Goal: Task Accomplishment & Management: Manage account settings

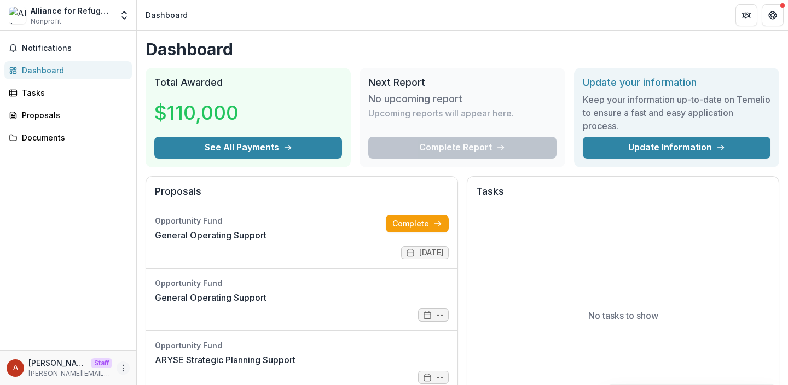
click at [120, 370] on icon "More" at bounding box center [123, 368] width 9 height 9
click at [167, 338] on link "Settings" at bounding box center [195, 345] width 117 height 18
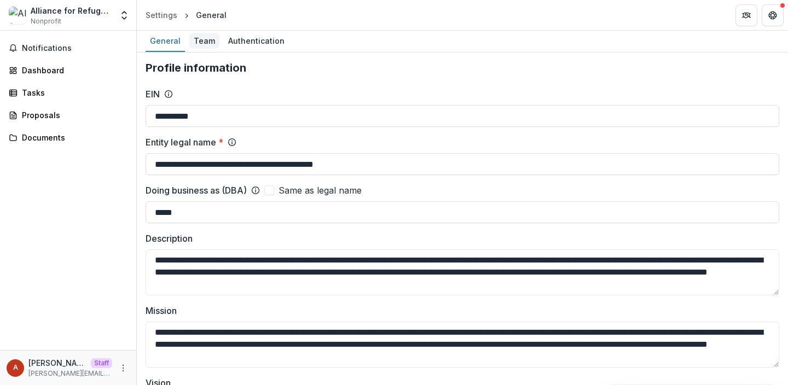
click at [204, 33] on div "Team" at bounding box center [204, 41] width 30 height 16
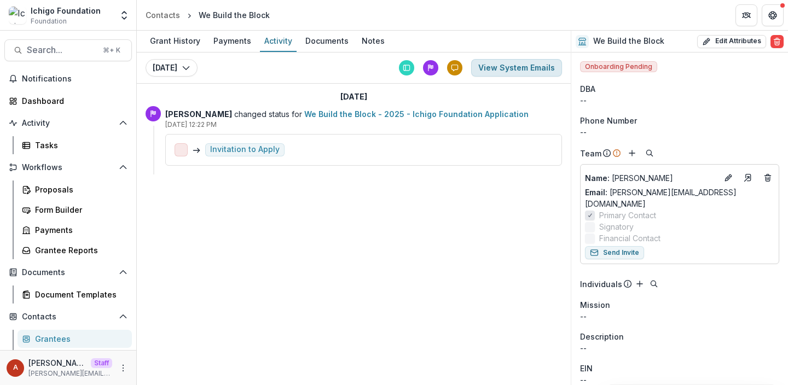
click at [494, 66] on button "View System Emails" at bounding box center [516, 68] width 91 height 18
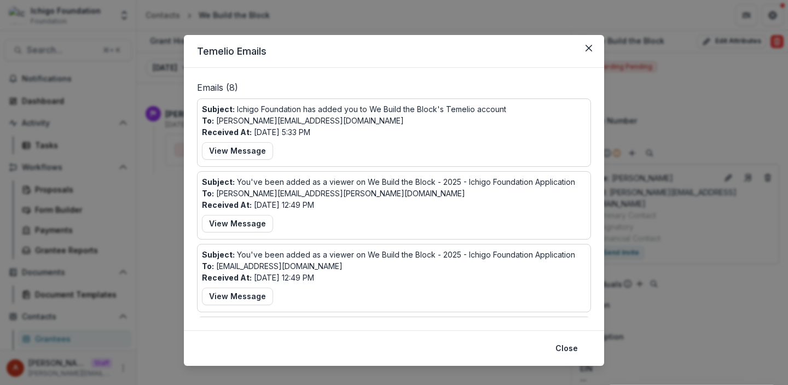
click at [160, 174] on div "Temelio Emails Emails ( 8 ) Subject: Ichigo Foundation has added you to We Buil…" at bounding box center [394, 192] width 788 height 385
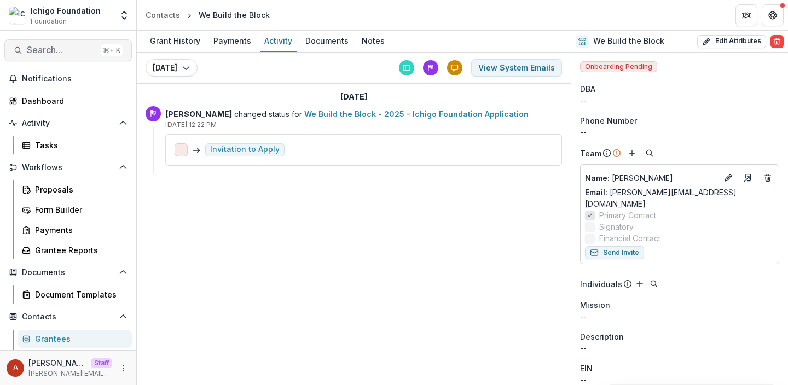
click at [54, 48] on span "Search..." at bounding box center [62, 50] width 70 height 10
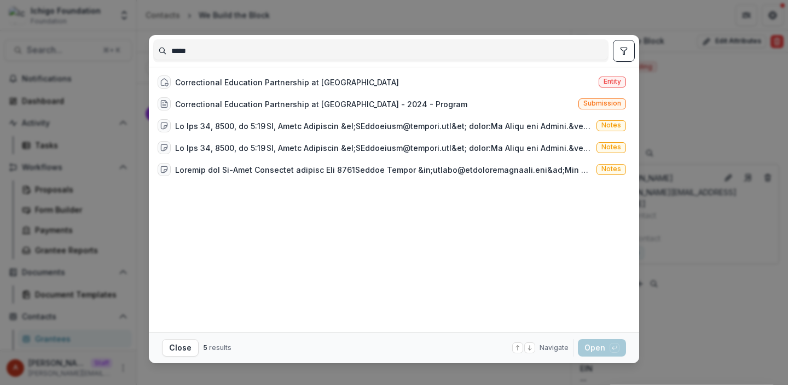
type input "*****"
click at [333, 85] on div "Correctional Education Partnership at LaGuardia Community College" at bounding box center [287, 82] width 224 height 11
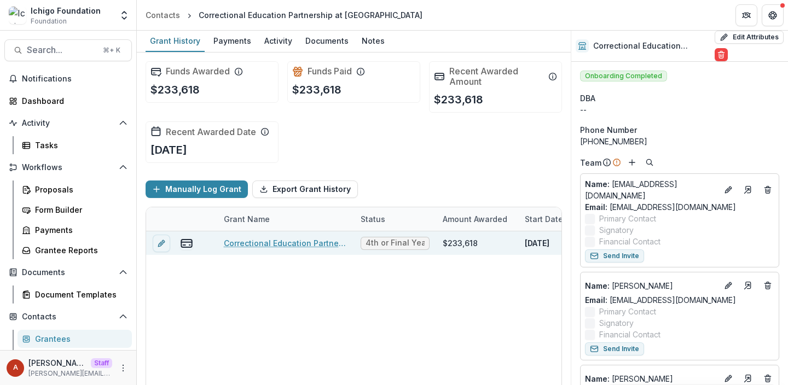
click at [251, 245] on link "Correctional Education Partnership at LaGuardia Community College - 2024 - Prog…" at bounding box center [286, 243] width 124 height 11
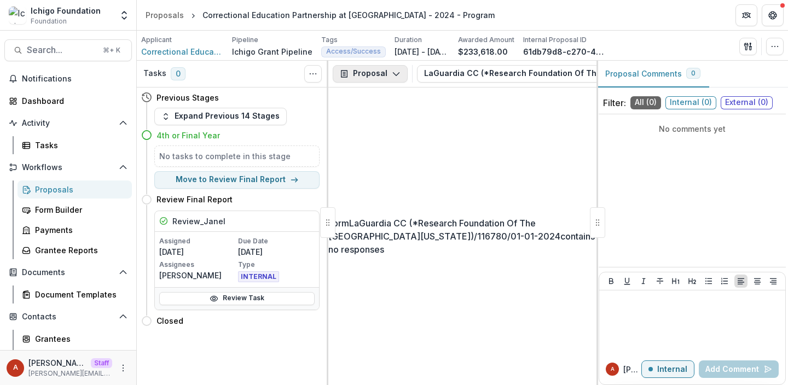
click at [363, 73] on button "Proposal" at bounding box center [370, 74] width 75 height 18
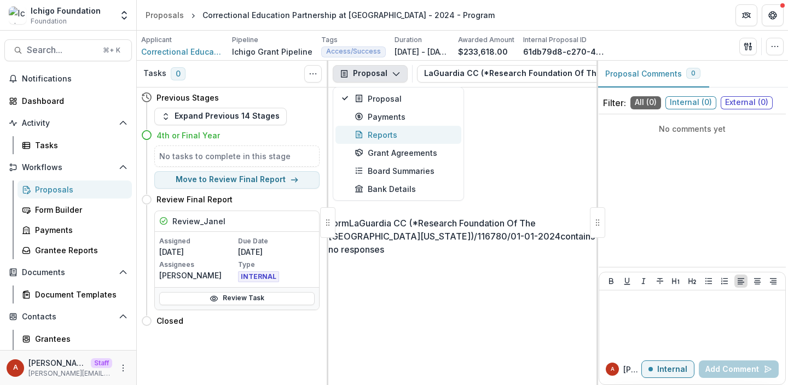
click at [365, 142] on button "Reports" at bounding box center [399, 135] width 126 height 18
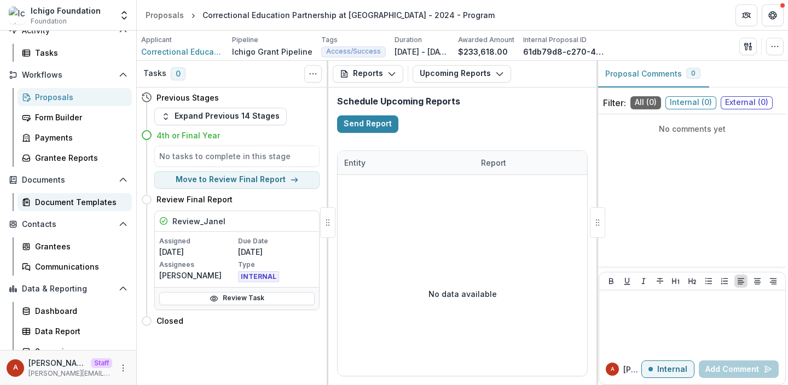
scroll to position [93, 0]
click at [77, 264] on div "Communications" at bounding box center [79, 266] width 88 height 11
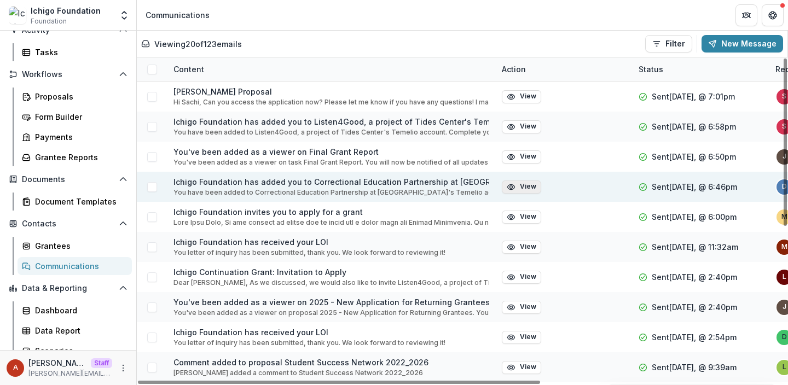
click at [511, 187] on icon "button" at bounding box center [511, 187] width 9 height 9
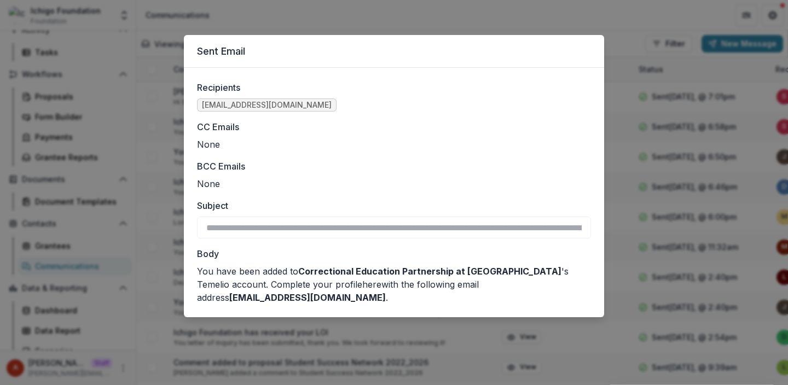
click at [124, 207] on div "**********" at bounding box center [394, 192] width 788 height 385
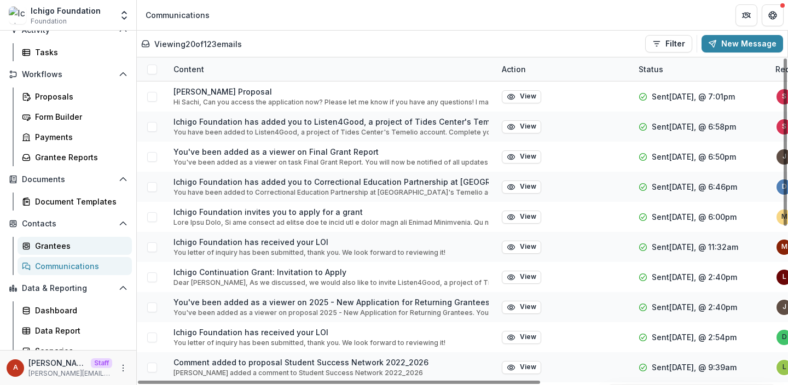
click at [64, 242] on div "Grantees" at bounding box center [79, 245] width 88 height 11
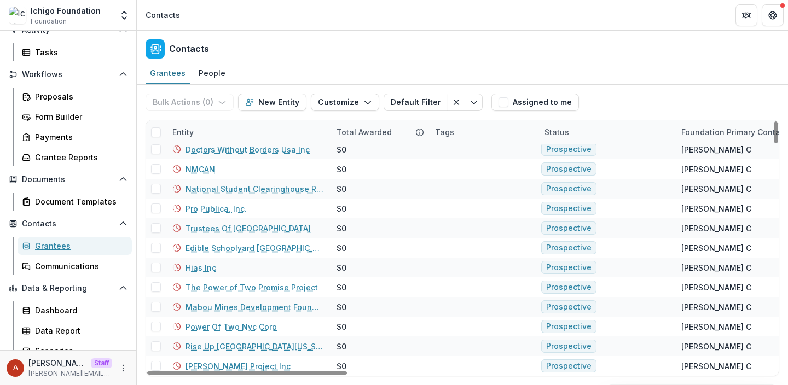
scroll to position [2399, 0]
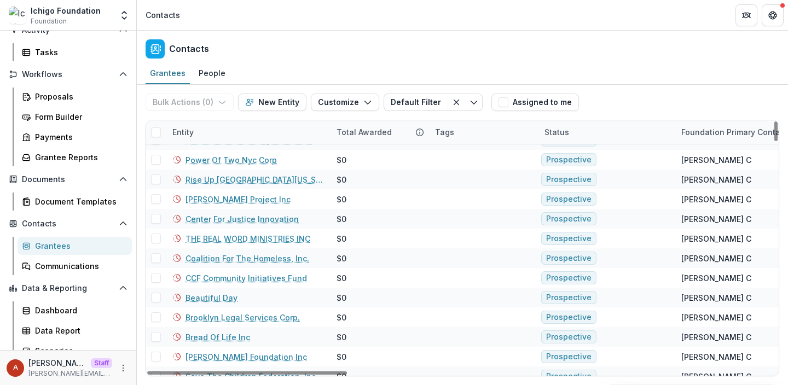
click at [194, 126] on div "Entity" at bounding box center [183, 131] width 34 height 11
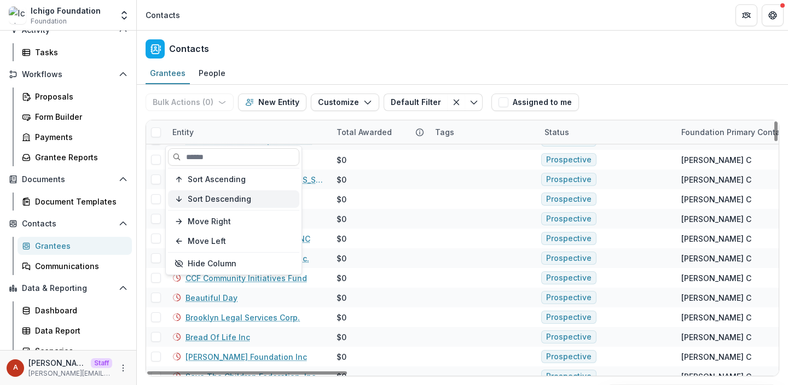
click at [195, 201] on span "Sort Descending" at bounding box center [219, 199] width 63 height 9
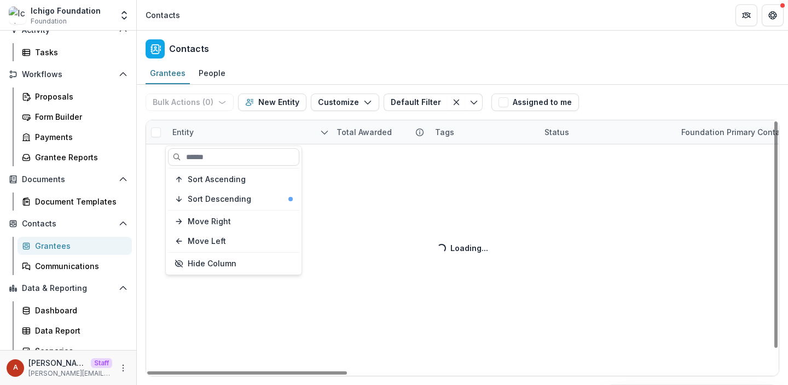
scroll to position [24, 0]
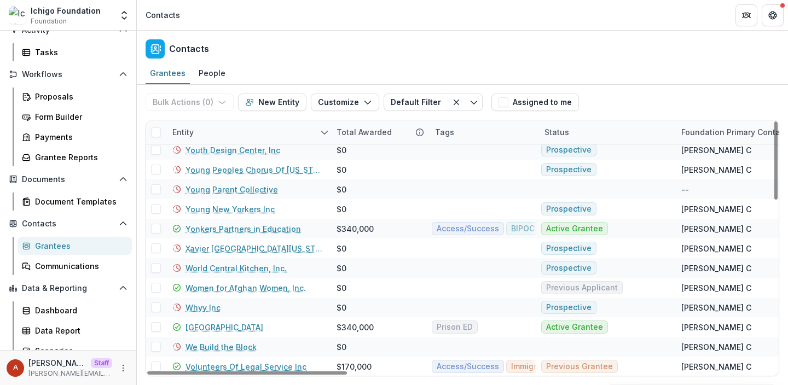
click at [293, 22] on header "Contacts" at bounding box center [462, 15] width 651 height 30
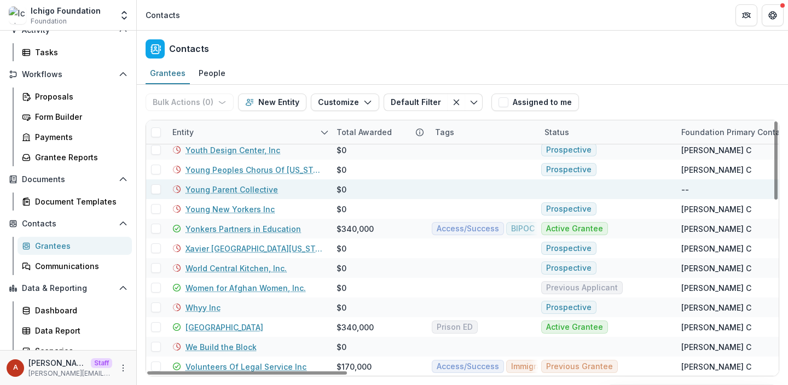
scroll to position [0, 0]
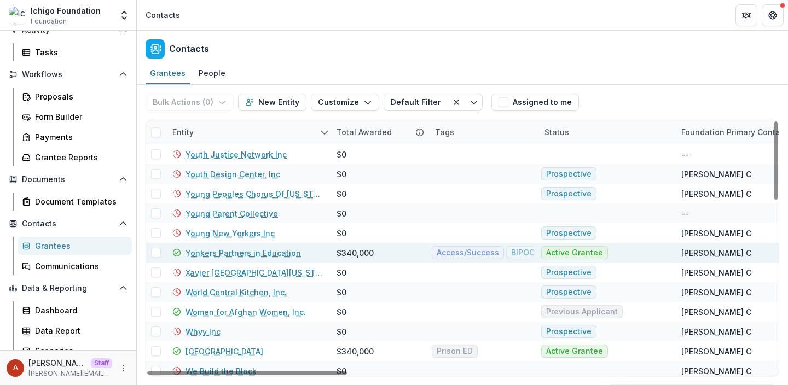
click at [227, 251] on link "Yonkers Partners in Education" at bounding box center [243, 252] width 115 height 11
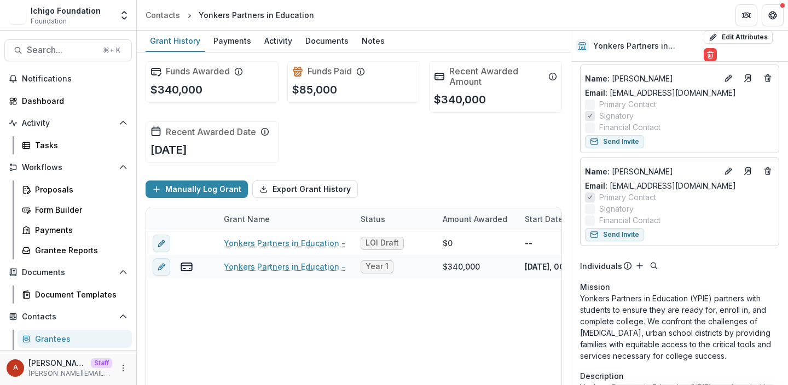
scroll to position [107, 0]
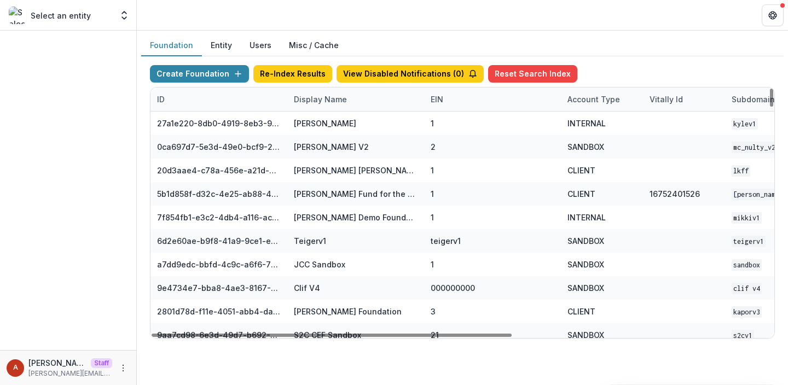
click at [313, 103] on div "Display Name" at bounding box center [320, 99] width 66 height 11
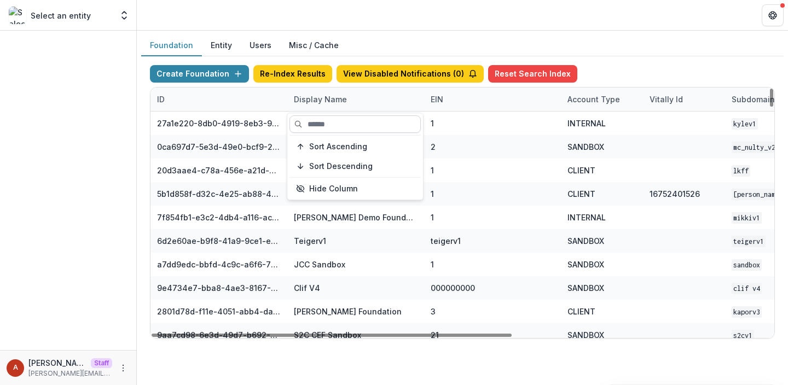
click at [314, 118] on input at bounding box center [355, 124] width 131 height 18
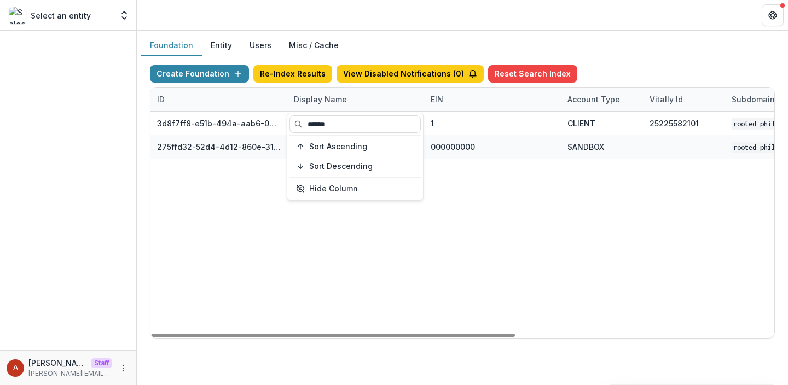
type input "******"
click at [326, 31] on div "Foundation Entity Users Misc / Cache Create Foundation Re-Index Results View Di…" at bounding box center [462, 191] width 651 height 321
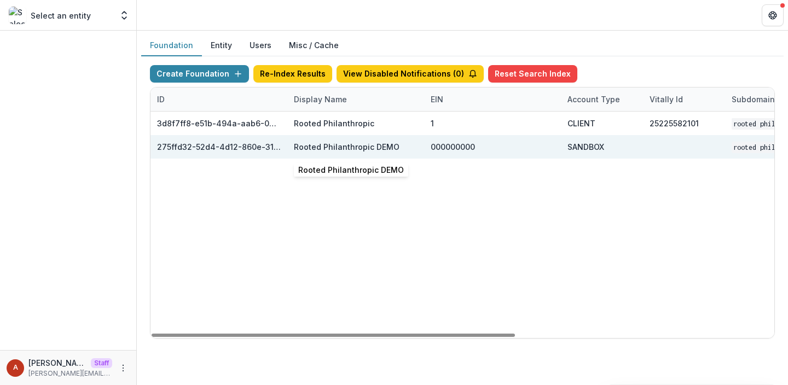
scroll to position [0, 443]
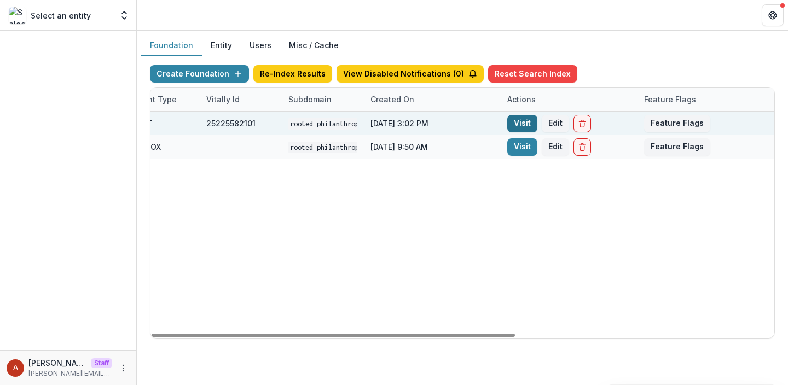
click at [513, 126] on link "Visit" at bounding box center [522, 124] width 30 height 18
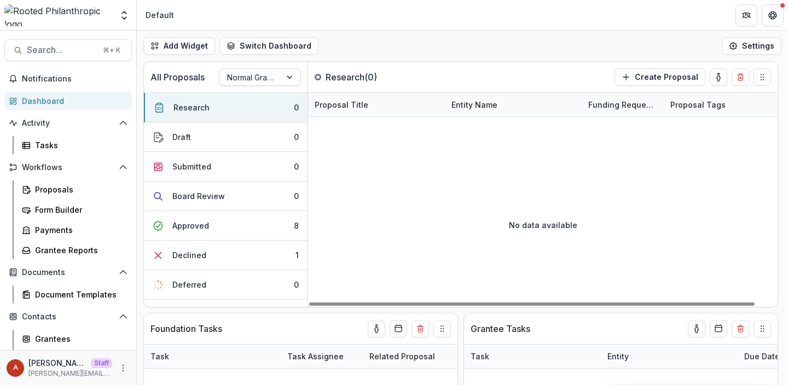
scroll to position [83, 0]
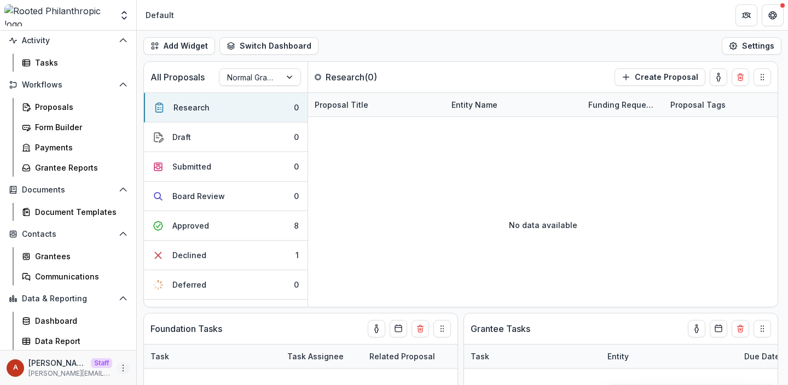
click at [119, 369] on icon "More" at bounding box center [123, 368] width 9 height 9
click at [179, 344] on link "User Settings" at bounding box center [192, 345] width 117 height 18
select select "**********"
select select "****"
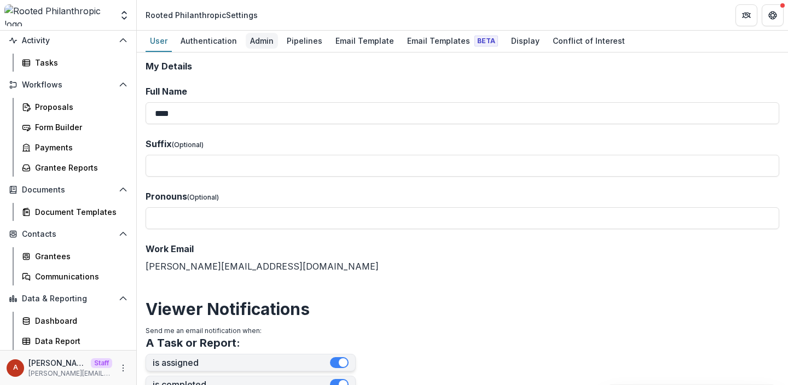
click at [264, 42] on div "Admin" at bounding box center [262, 41] width 32 height 16
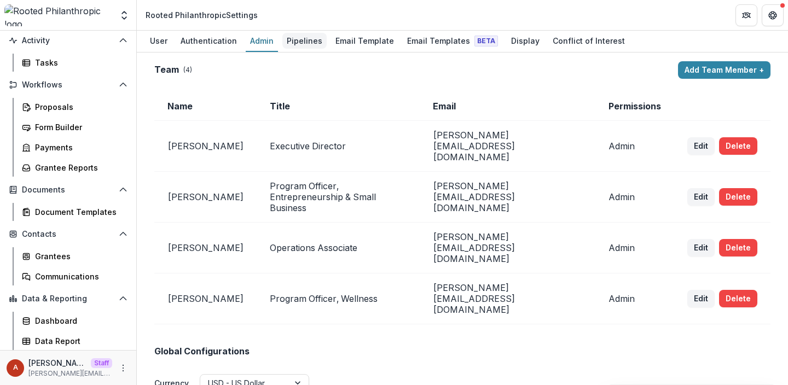
click at [299, 38] on div "Pipelines" at bounding box center [304, 41] width 44 height 16
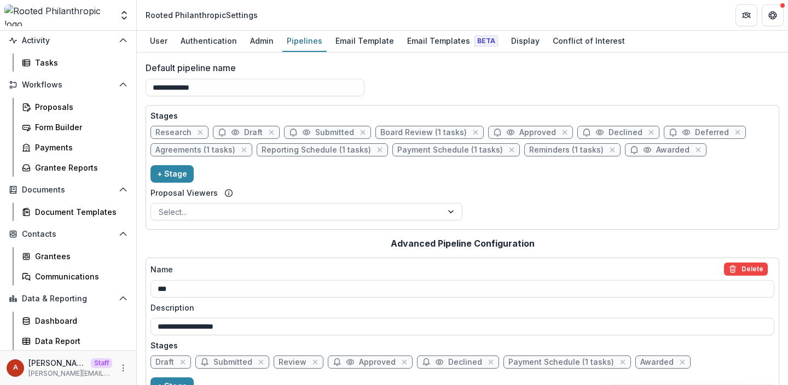
click at [193, 149] on span "Agreements (1 tasks)" at bounding box center [195, 150] width 80 height 9
select select "********"
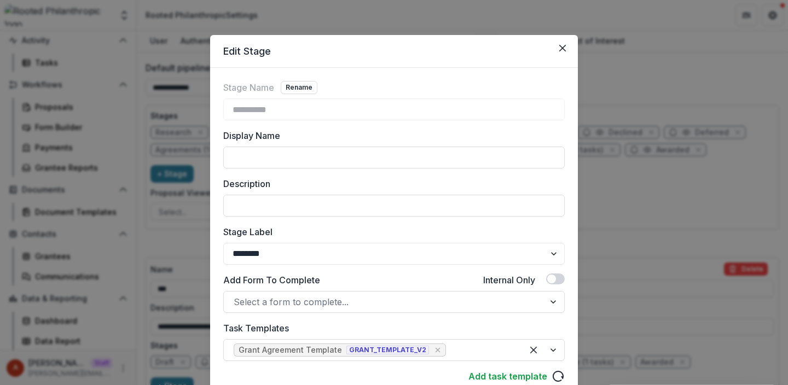
click at [164, 274] on div "**********" at bounding box center [394, 192] width 788 height 385
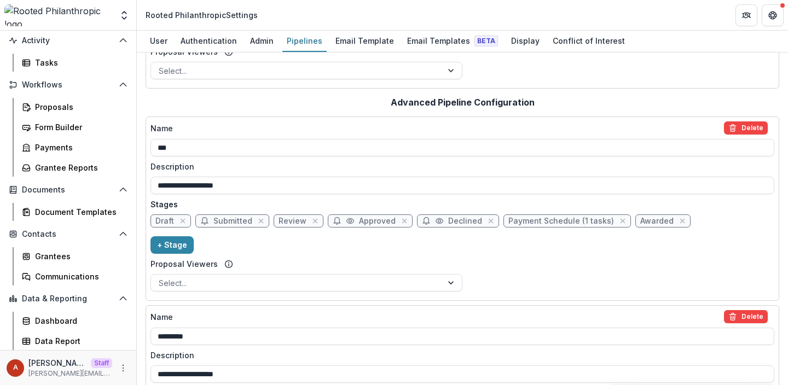
scroll to position [142, 0]
click at [359, 222] on span "Approved" at bounding box center [377, 220] width 37 height 9
select select "********"
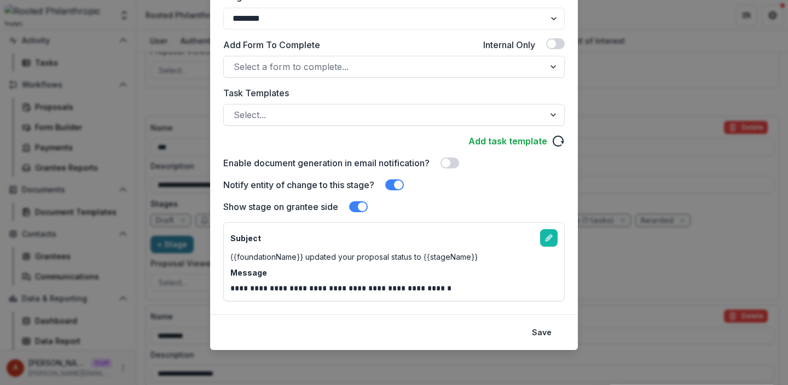
scroll to position [234, 0]
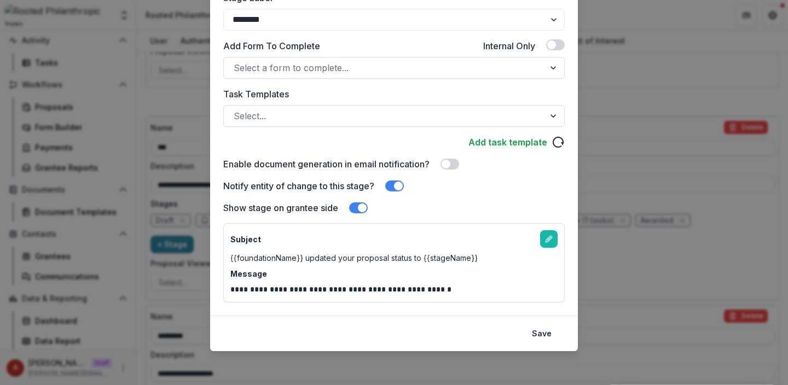
click at [668, 211] on div "**********" at bounding box center [394, 192] width 788 height 385
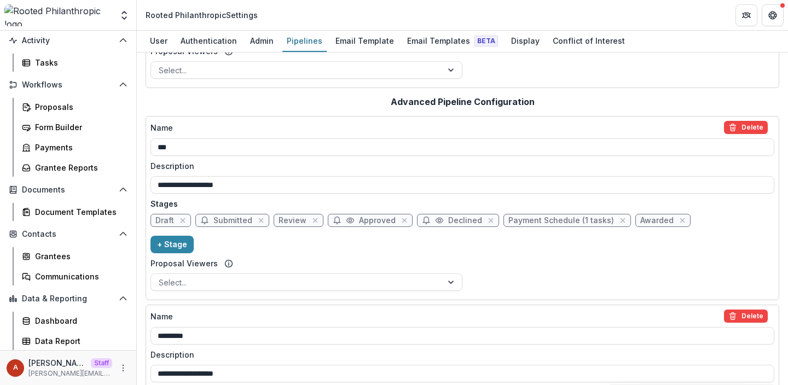
scroll to position [0, 0]
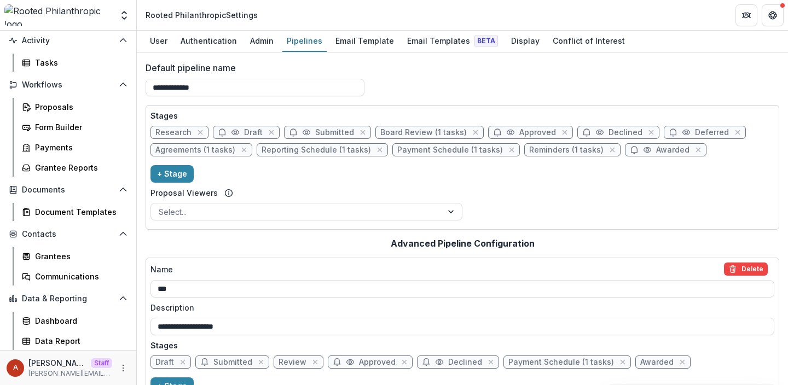
click at [536, 133] on span "Approved" at bounding box center [537, 132] width 37 height 9
select select "********"
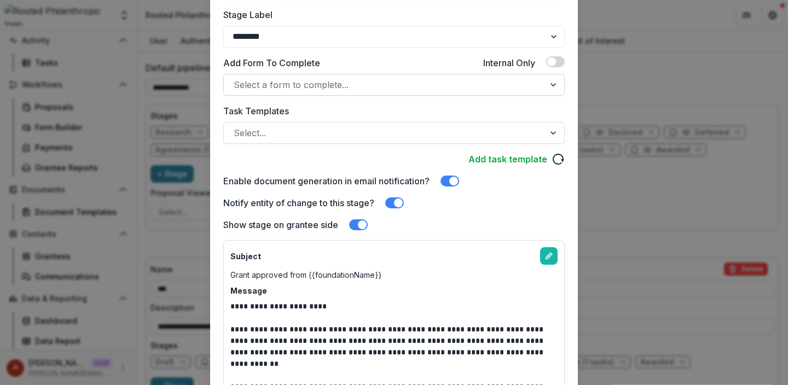
scroll to position [213, 0]
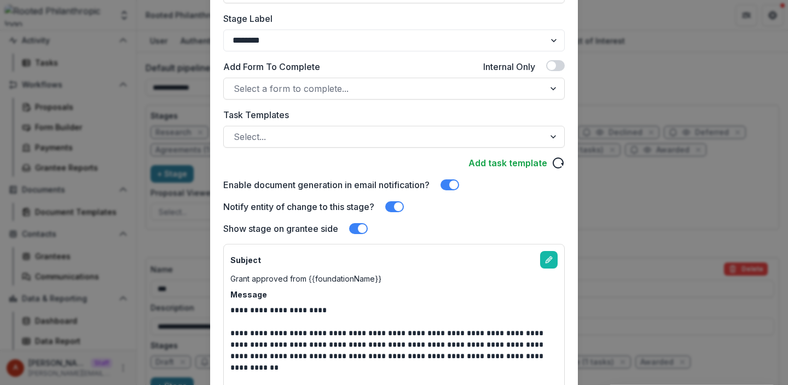
click at [36, 197] on div "**********" at bounding box center [394, 192] width 788 height 385
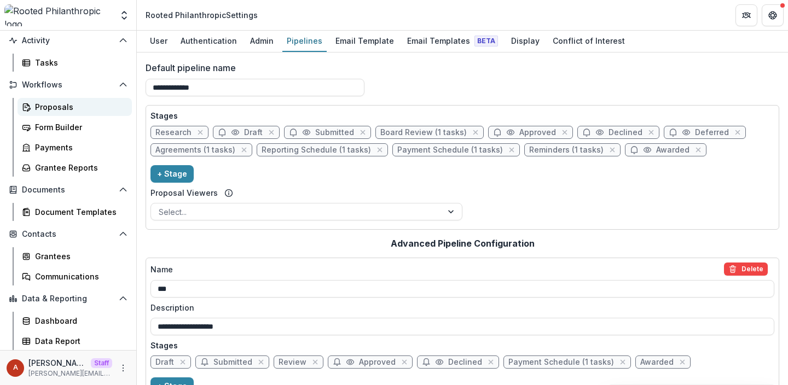
click at [35, 110] on div "Proposals" at bounding box center [79, 106] width 88 height 11
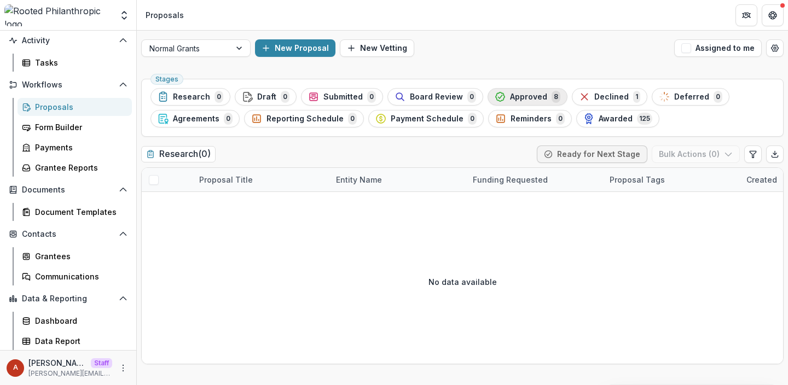
click at [515, 97] on span "Approved" at bounding box center [528, 97] width 37 height 9
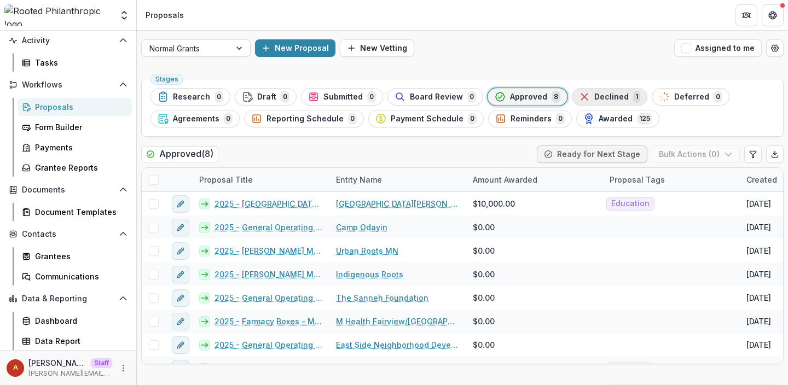
click at [605, 96] on span "Declined" at bounding box center [611, 97] width 34 height 9
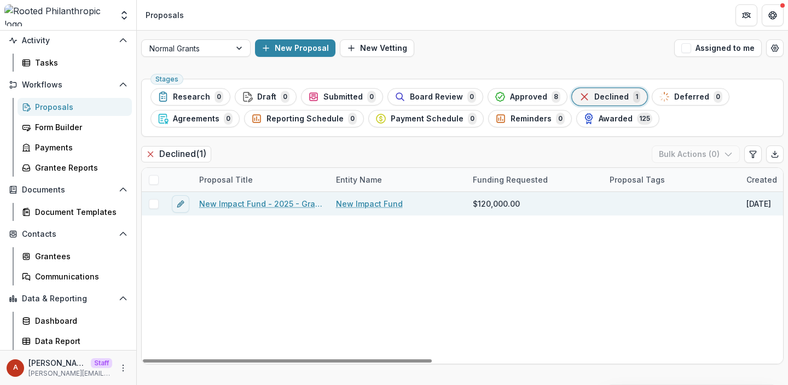
click at [277, 205] on link "New Impact Fund - 2025 - Grant Proposal Form" at bounding box center [261, 203] width 124 height 11
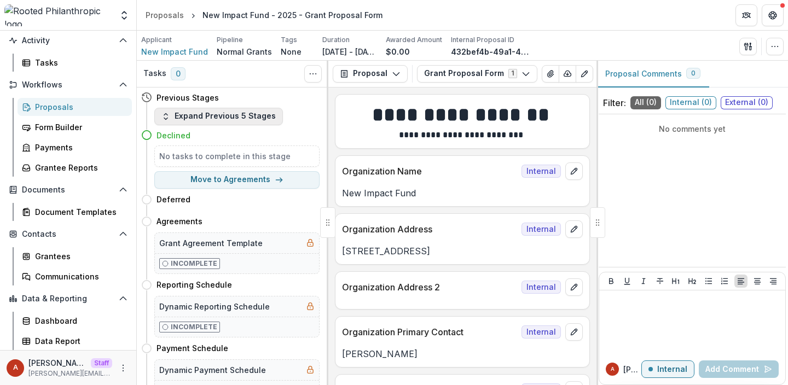
click at [219, 112] on button "Expand Previous 5 Stages" at bounding box center [218, 117] width 129 height 18
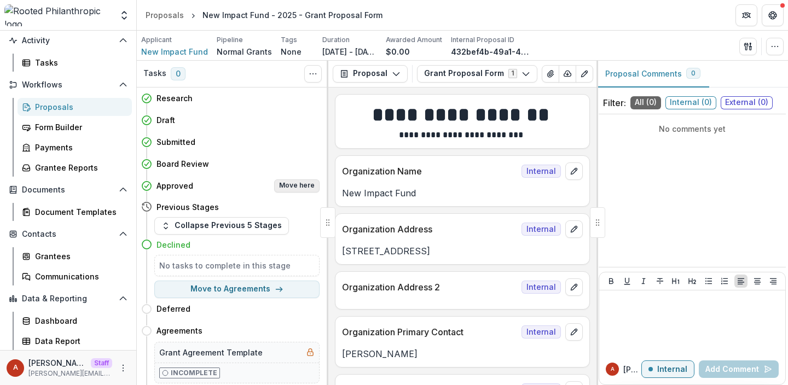
click at [293, 183] on button "Move here" at bounding box center [296, 186] width 45 height 13
select select "********"
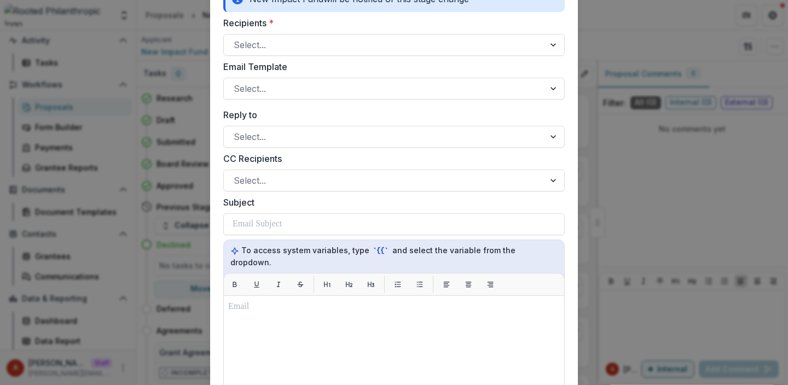
scroll to position [554, 0]
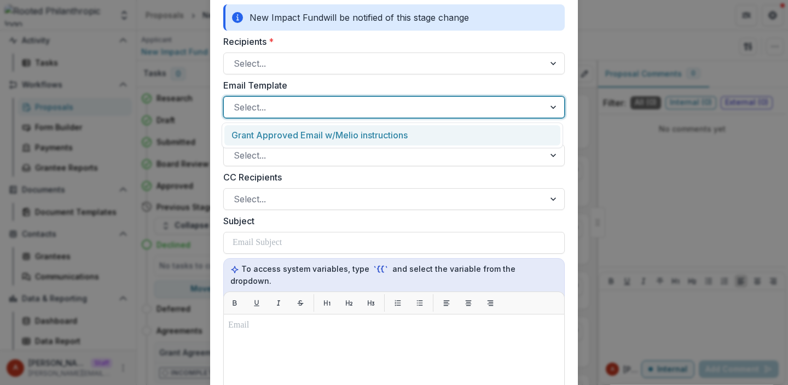
click at [299, 102] on div at bounding box center [384, 107] width 301 height 15
click at [436, 140] on div "Grant Approved Email w/Melio instructions" at bounding box center [392, 135] width 336 height 20
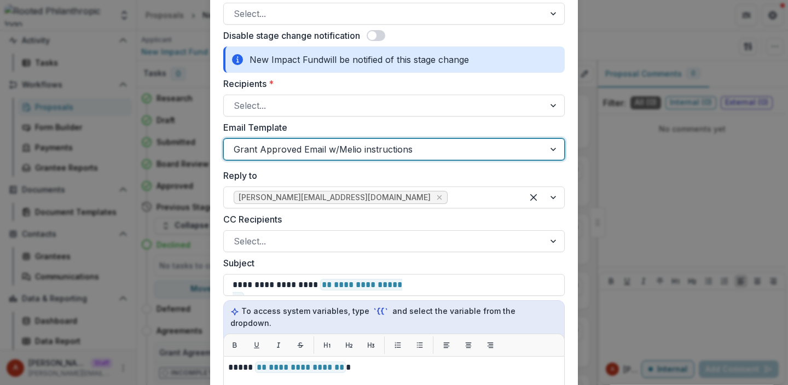
scroll to position [935, 0]
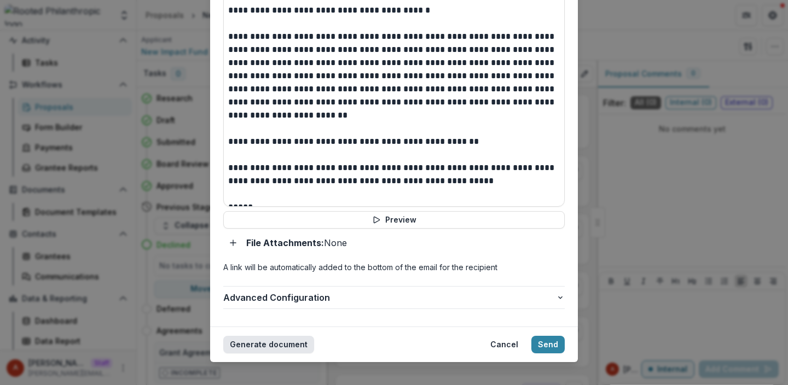
click at [252, 336] on button "Generate document" at bounding box center [268, 345] width 91 height 18
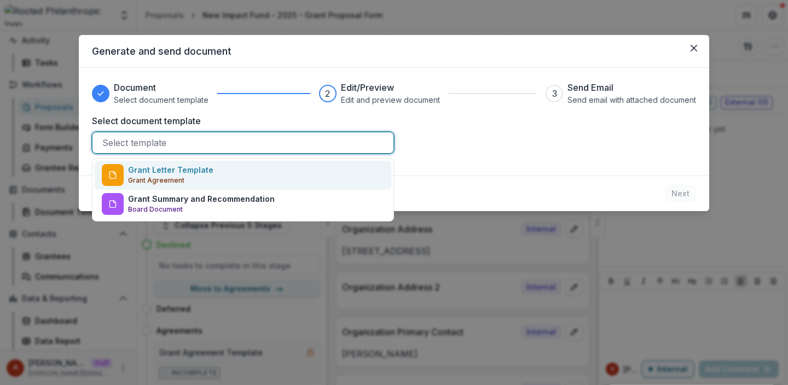
click at [270, 148] on div at bounding box center [242, 142] width 281 height 15
click at [260, 178] on div "Grant Letter Template Grant Agreement" at bounding box center [243, 175] width 297 height 29
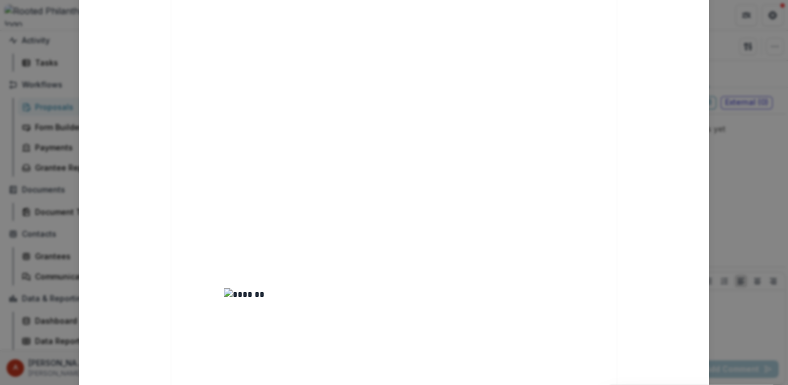
scroll to position [925, 0]
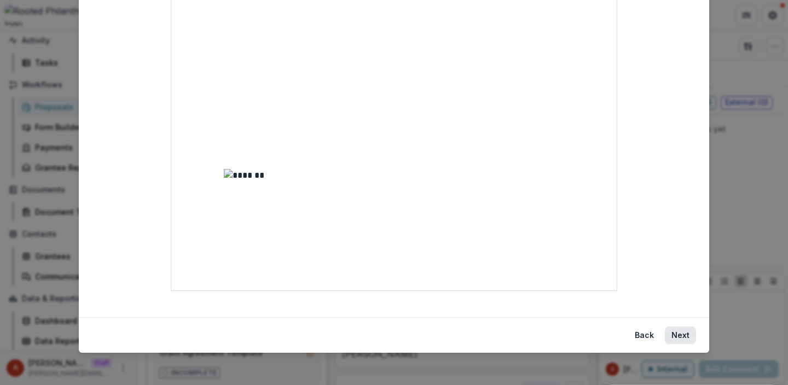
click at [680, 339] on button "Next" at bounding box center [680, 336] width 31 height 18
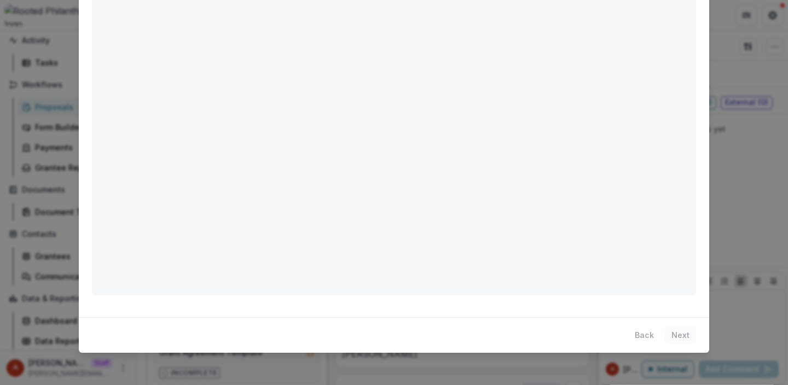
scroll to position [0, 0]
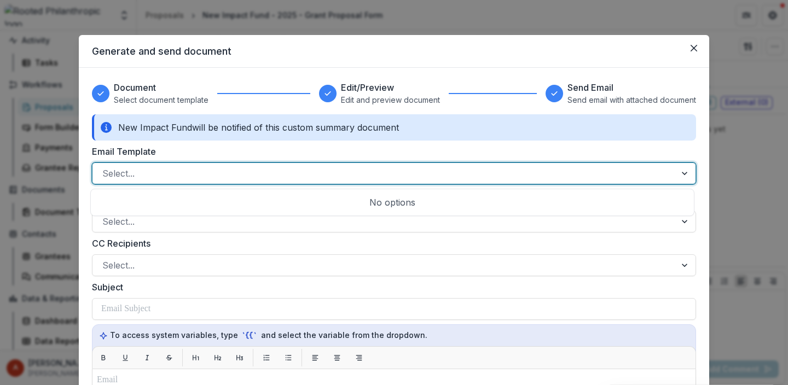
click at [345, 171] on div at bounding box center [384, 173] width 564 height 15
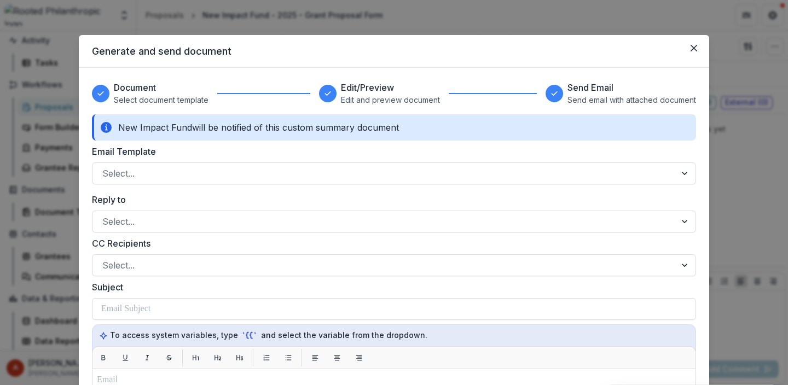
click at [41, 298] on div "Generate and send document Document Select document template Edit/Preview Edit …" at bounding box center [394, 192] width 788 height 385
click at [49, 340] on div "Generate and send document Document Select document template Edit/Preview Edit …" at bounding box center [394, 192] width 788 height 385
click at [685, 48] on button "Close" at bounding box center [694, 48] width 18 height 18
select select "********"
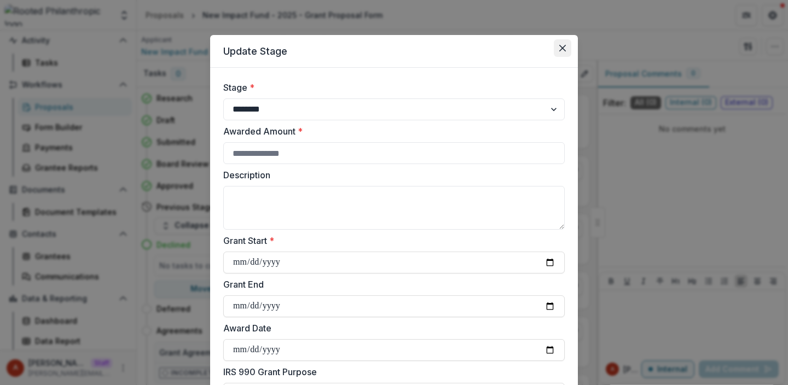
click at [563, 52] on button "Close" at bounding box center [563, 48] width 18 height 18
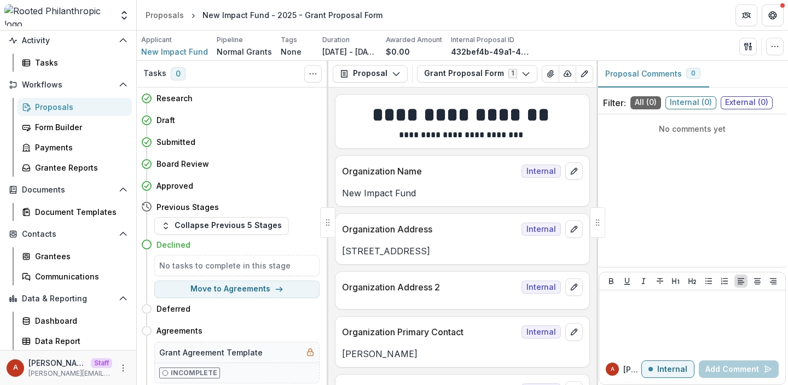
click at [126, 361] on div "A Anna Staff anna@trytemelio.com" at bounding box center [68, 367] width 136 height 35
click at [122, 367] on icon "More" at bounding box center [123, 368] width 9 height 9
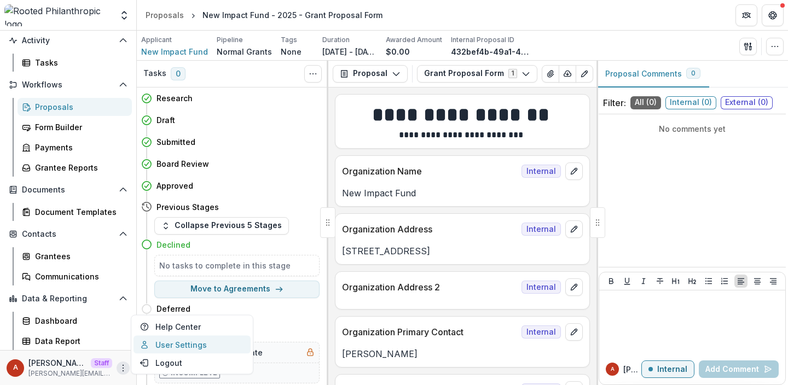
click at [169, 340] on link "User Settings" at bounding box center [192, 345] width 117 height 18
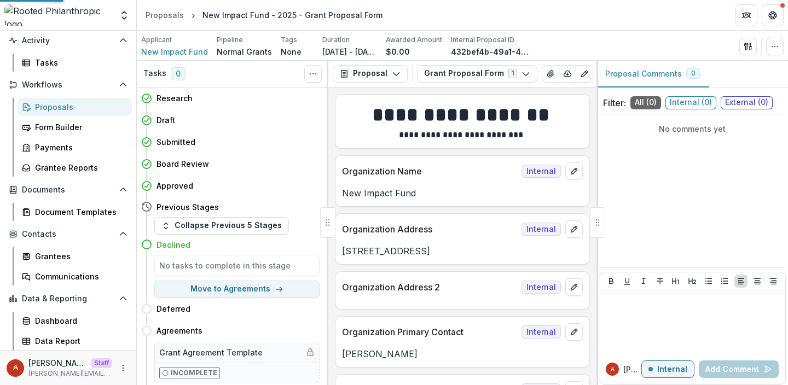
select select "**********"
select select "****"
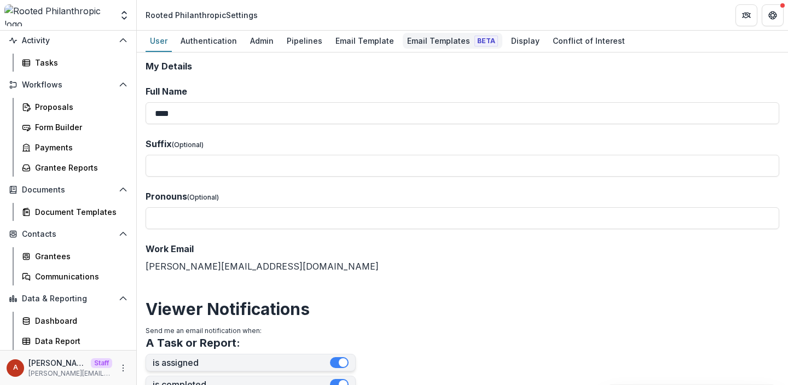
click at [428, 34] on div "Email Templates Beta" at bounding box center [453, 41] width 100 height 16
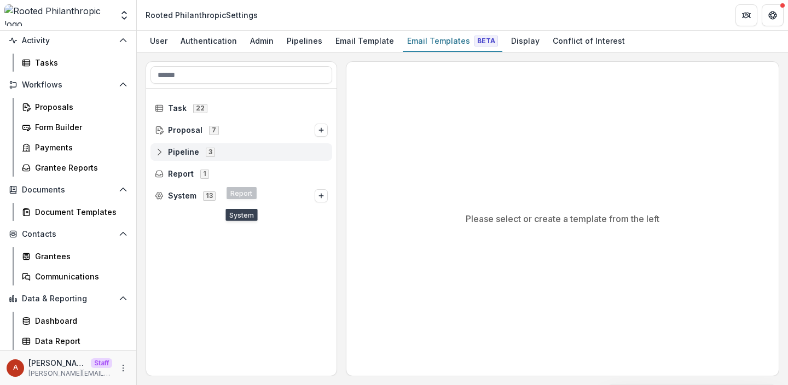
click at [177, 158] on div "Pipeline 3" at bounding box center [242, 152] width 182 height 18
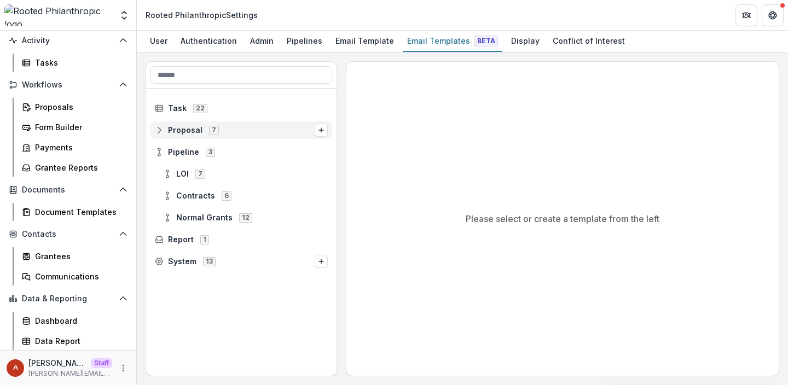
click at [181, 132] on span "Proposal" at bounding box center [185, 130] width 34 height 9
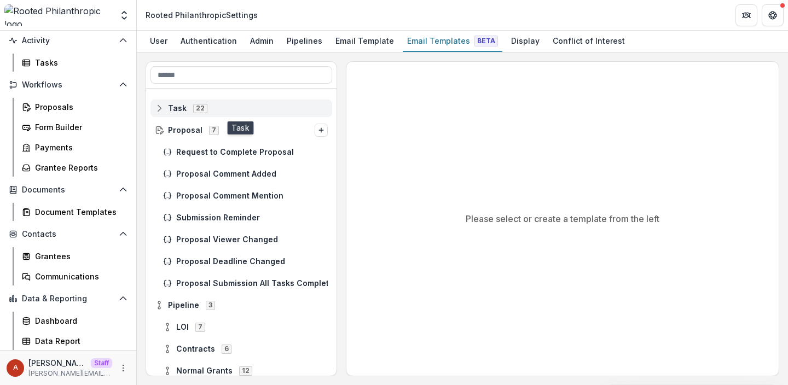
click at [178, 113] on div "Task 22" at bounding box center [242, 109] width 182 height 18
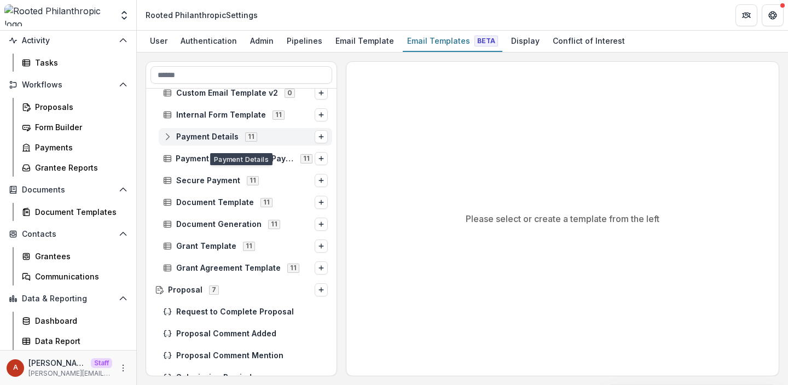
scroll to position [323, 0]
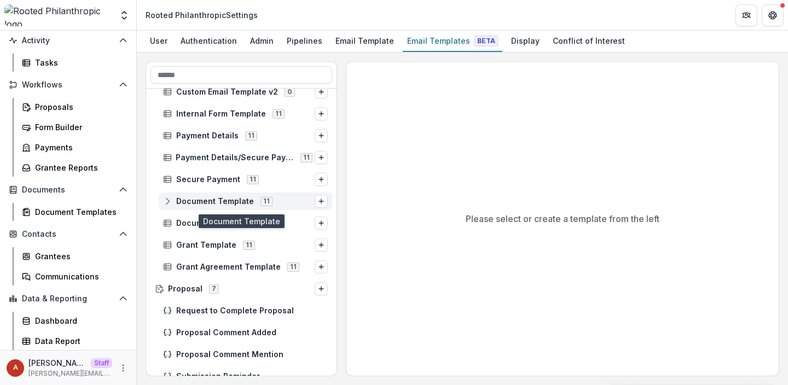
click at [228, 203] on span "Document Template" at bounding box center [215, 201] width 78 height 9
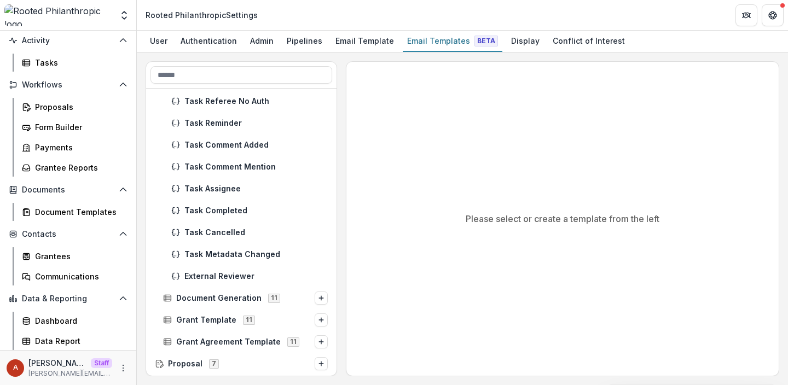
scroll to position [489, 0]
click at [210, 299] on span "Document Generation" at bounding box center [218, 297] width 85 height 9
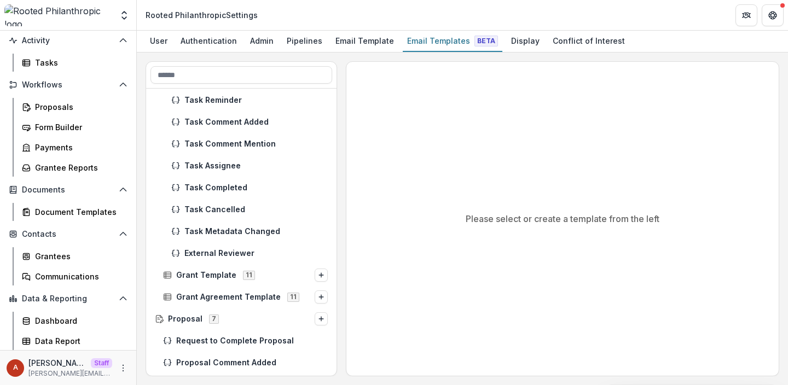
scroll to position [775, 0]
click at [216, 275] on span "Grant Template" at bounding box center [206, 275] width 60 height 9
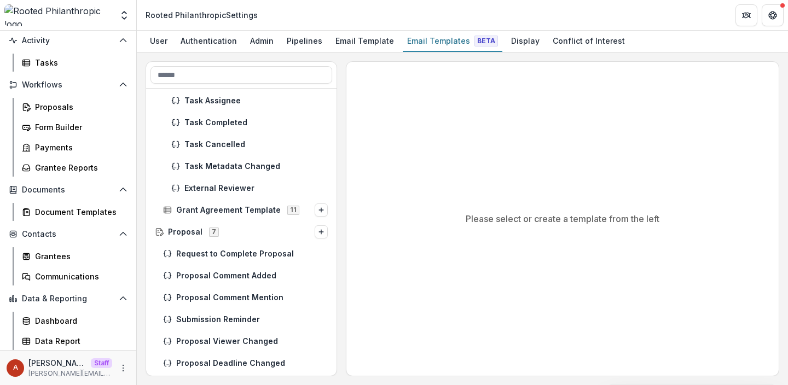
scroll to position [1102, 0]
click at [223, 215] on span "Grant Agreement Template" at bounding box center [228, 210] width 105 height 9
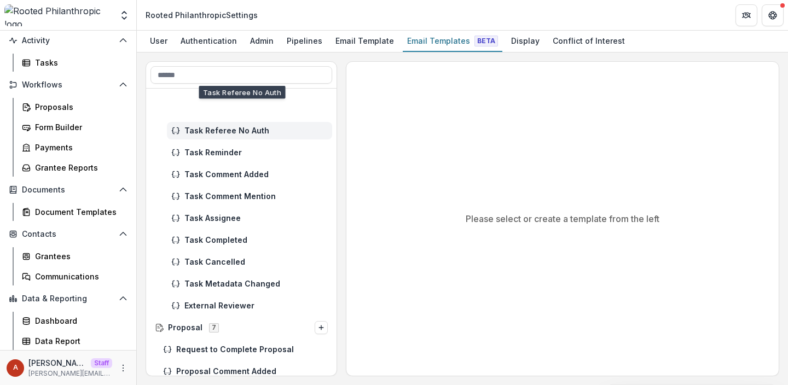
scroll to position [1495, 0]
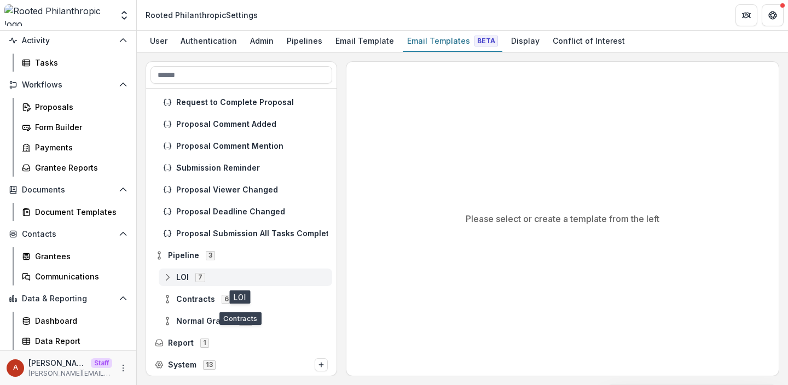
click at [180, 274] on span "LOI" at bounding box center [182, 277] width 13 height 9
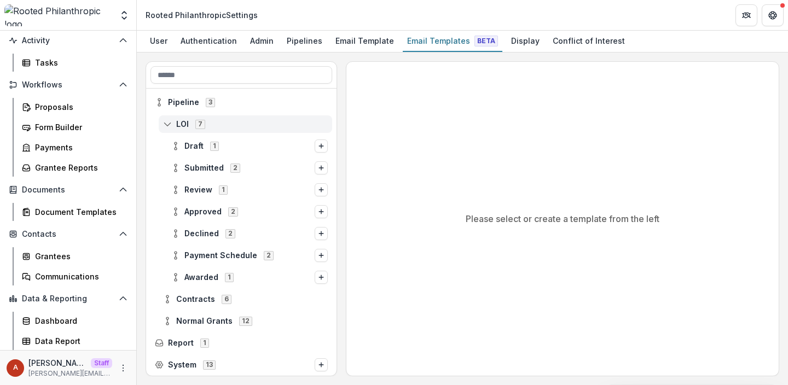
scroll to position [1648, 0]
click at [194, 216] on span "Approved" at bounding box center [202, 212] width 37 height 9
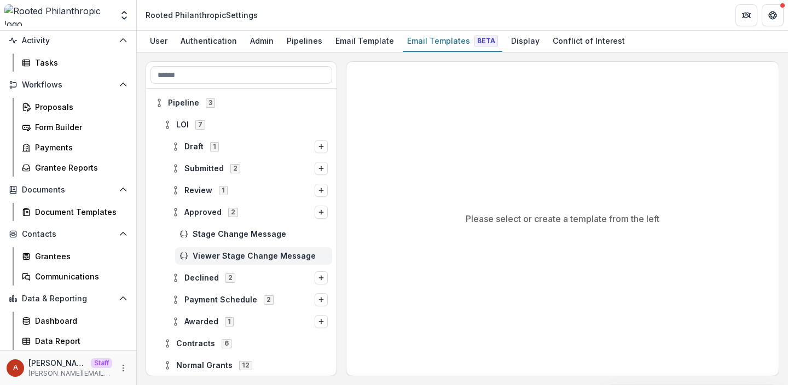
click at [226, 254] on span "Viewer Stage Change Message" at bounding box center [260, 256] width 135 height 9
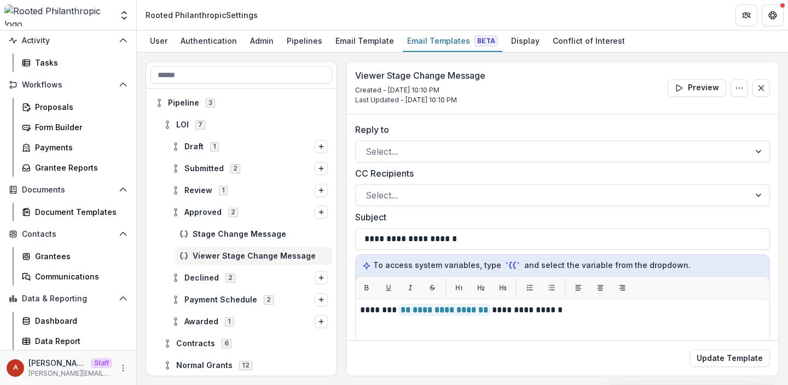
scroll to position [1692, 0]
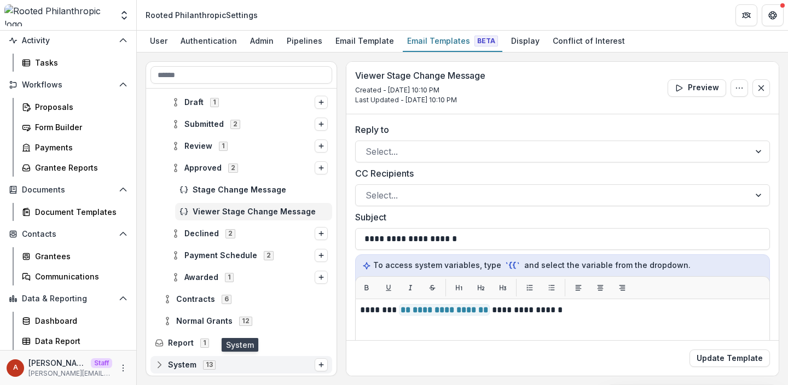
click at [177, 366] on span "System" at bounding box center [182, 365] width 28 height 9
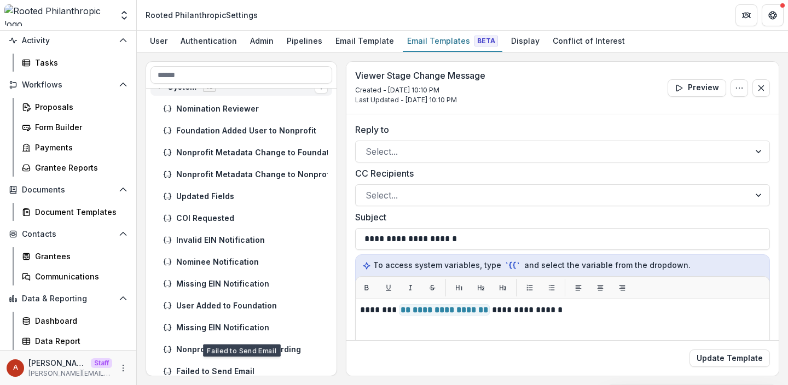
scroll to position [1964, 0]
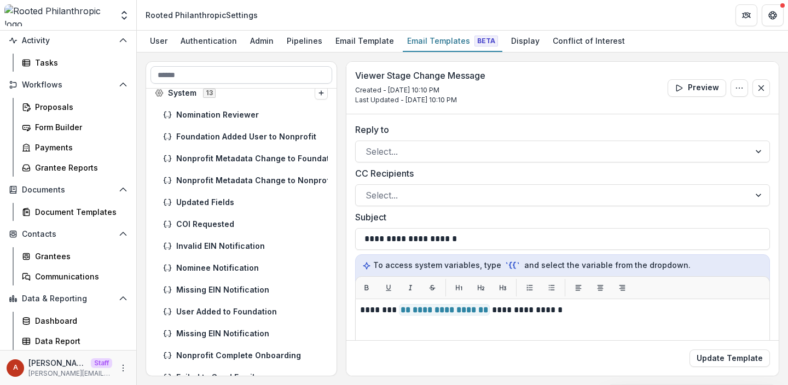
click at [196, 76] on input at bounding box center [242, 75] width 182 height 18
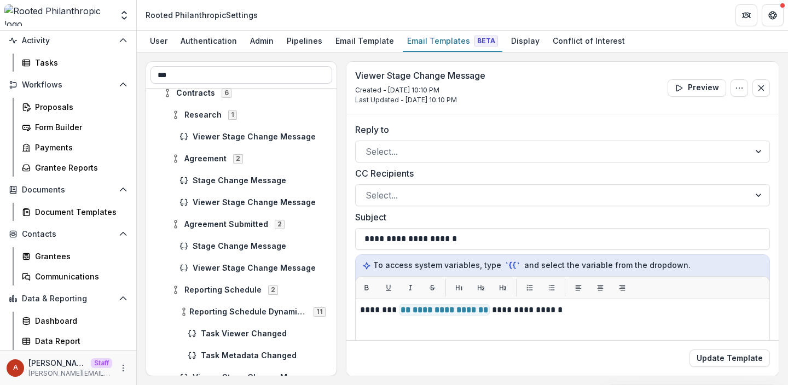
scroll to position [0, 0]
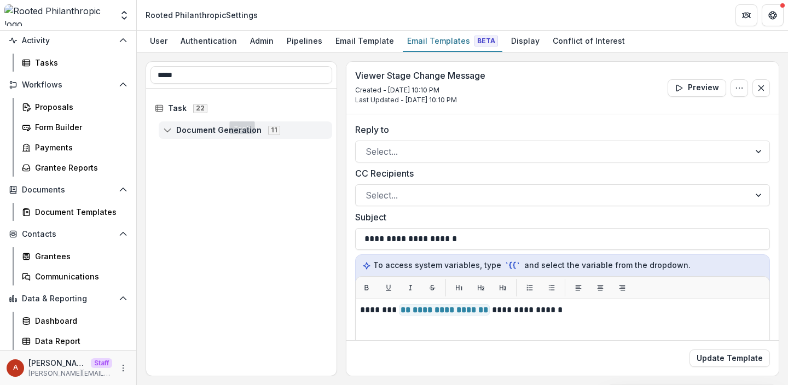
type input "*****"
click at [216, 130] on span "Document Generation" at bounding box center [218, 130] width 85 height 9
click at [216, 131] on span "Document Generation" at bounding box center [218, 130] width 85 height 9
drag, startPoint x: 201, startPoint y: 77, endPoint x: 136, endPoint y: 76, distance: 65.2
click at [136, 76] on main "**********" at bounding box center [394, 208] width 788 height 355
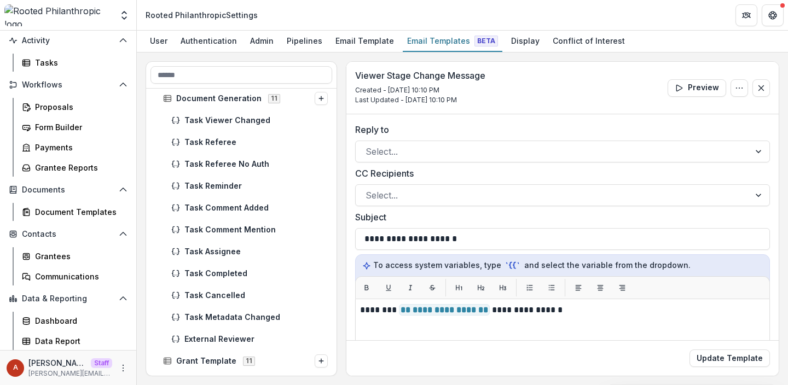
scroll to position [689, 0]
click at [210, 254] on span "Task Assignee" at bounding box center [255, 251] width 143 height 9
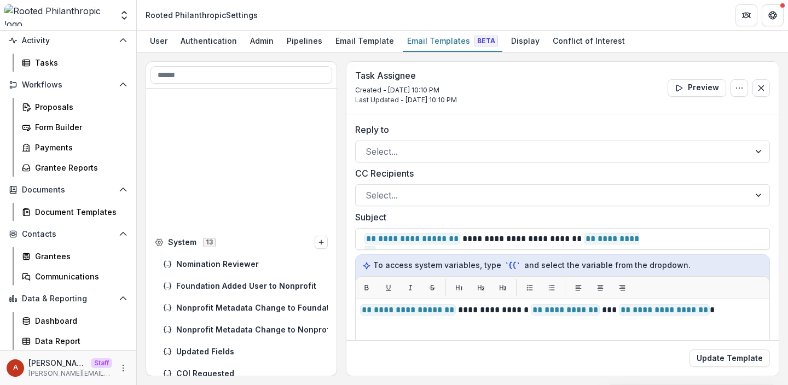
scroll to position [1977, 0]
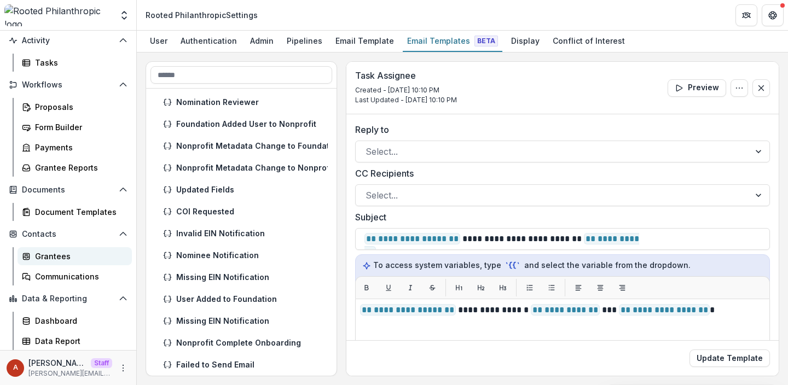
click at [63, 255] on div "Grantees" at bounding box center [79, 256] width 88 height 11
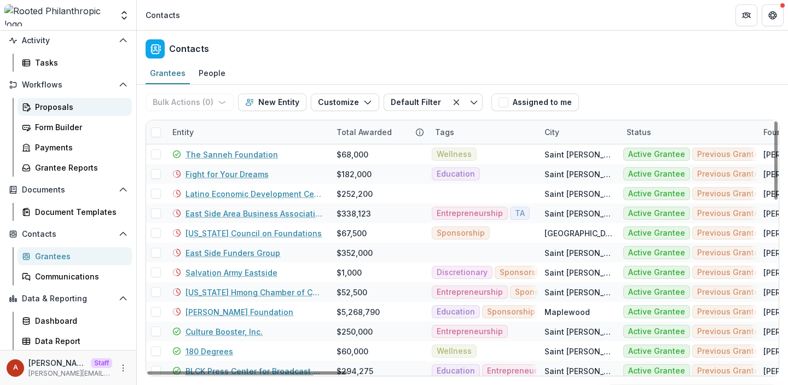
click at [74, 103] on div "Proposals" at bounding box center [79, 106] width 88 height 11
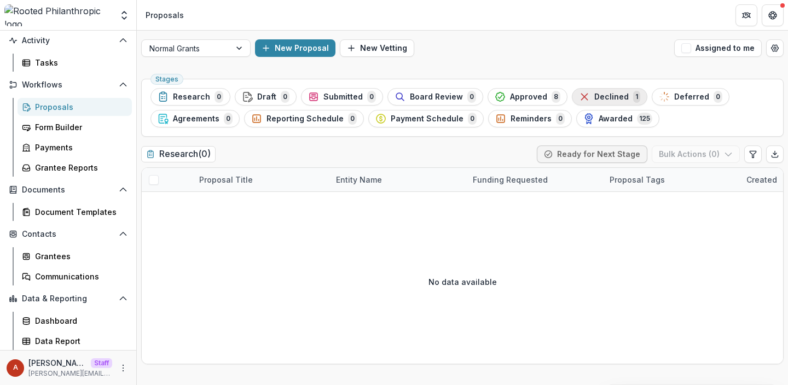
click at [596, 94] on span "Declined" at bounding box center [611, 97] width 34 height 9
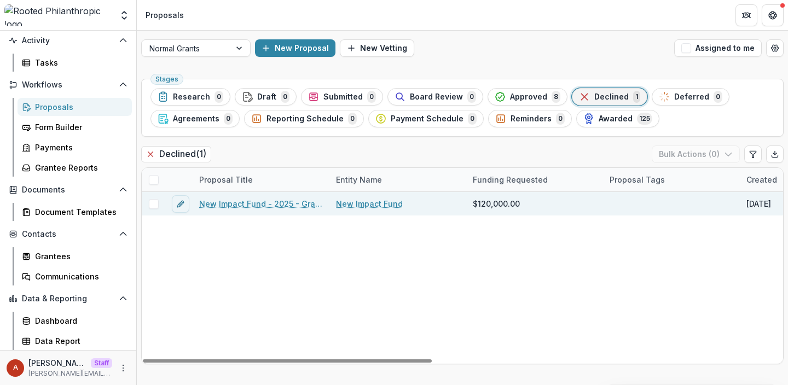
click at [232, 205] on link "New Impact Fund - 2025 - Grant Proposal Form" at bounding box center [261, 203] width 124 height 11
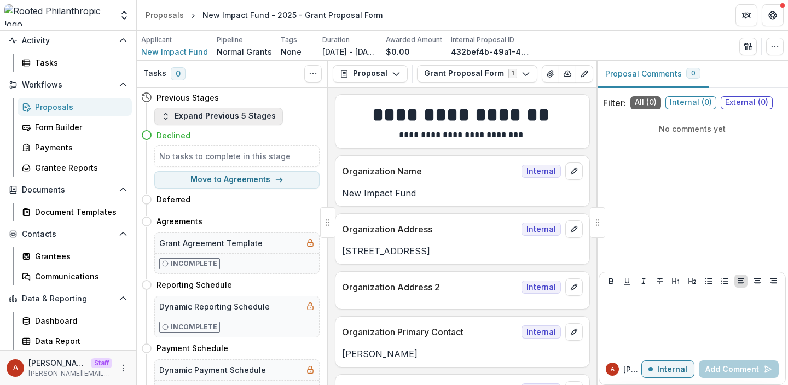
click at [204, 115] on button "Expand Previous 5 Stages" at bounding box center [218, 117] width 129 height 18
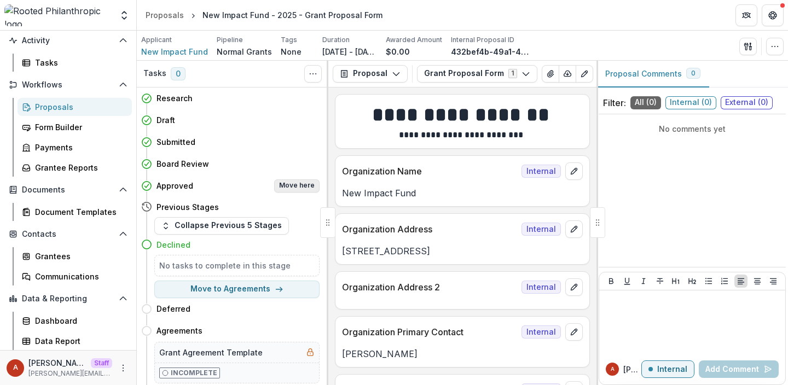
click at [298, 186] on button "Move here" at bounding box center [296, 186] width 45 height 13
select select "********"
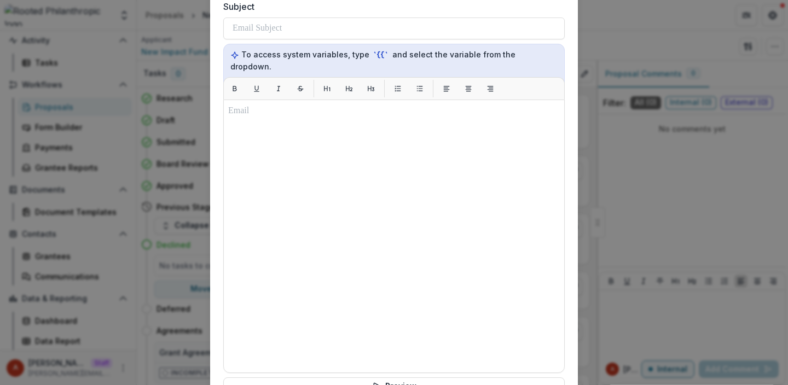
scroll to position [935, 0]
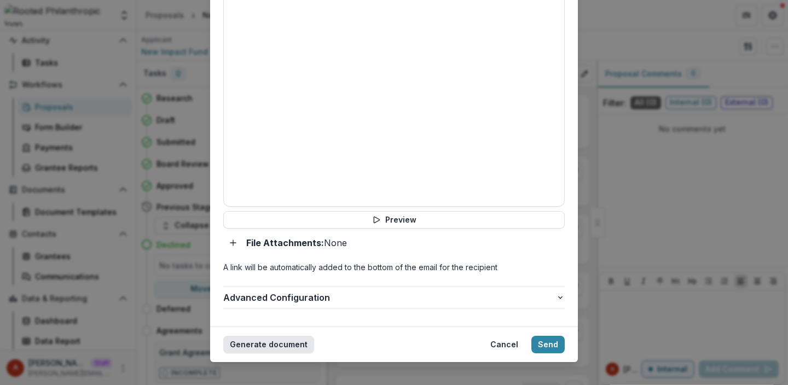
click at [258, 336] on button "Generate document" at bounding box center [268, 345] width 91 height 18
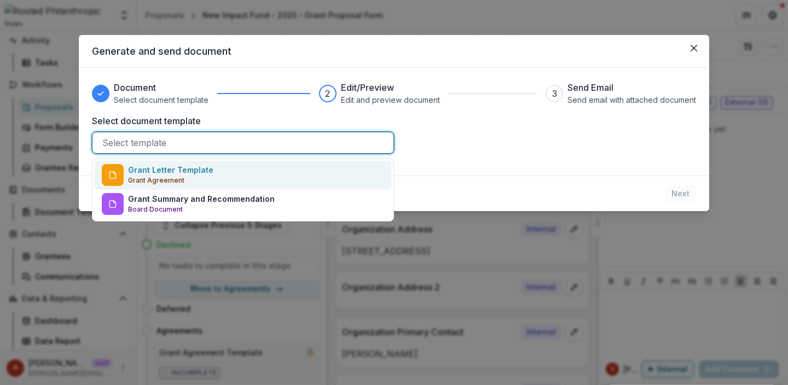
click at [255, 152] on div "Select template" at bounding box center [243, 143] width 302 height 22
click at [242, 174] on div "Grant Letter Template Grant Agreement" at bounding box center [243, 175] width 297 height 29
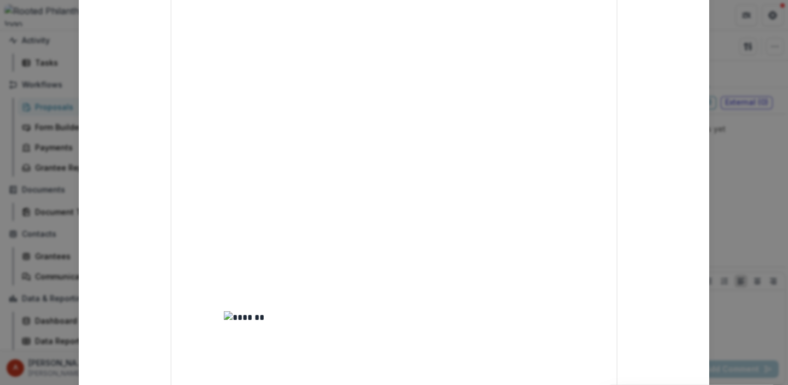
scroll to position [910, 0]
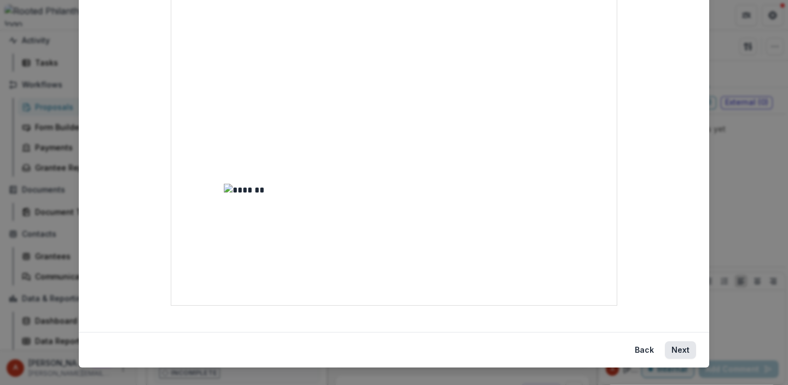
click at [676, 348] on button "Next" at bounding box center [680, 351] width 31 height 18
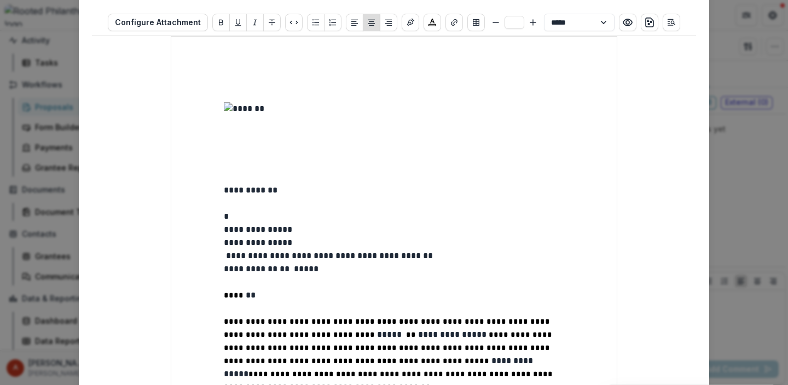
scroll to position [107, 0]
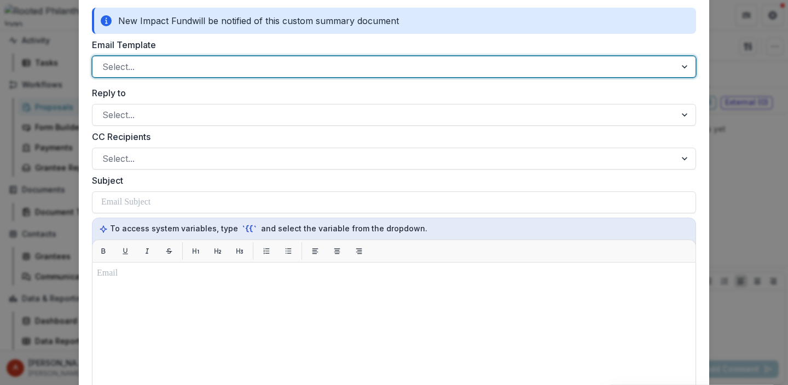
click at [296, 67] on div at bounding box center [384, 66] width 564 height 15
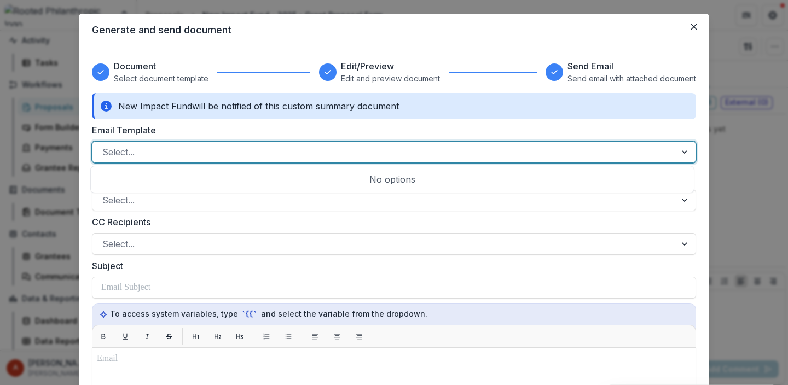
scroll to position [20, 0]
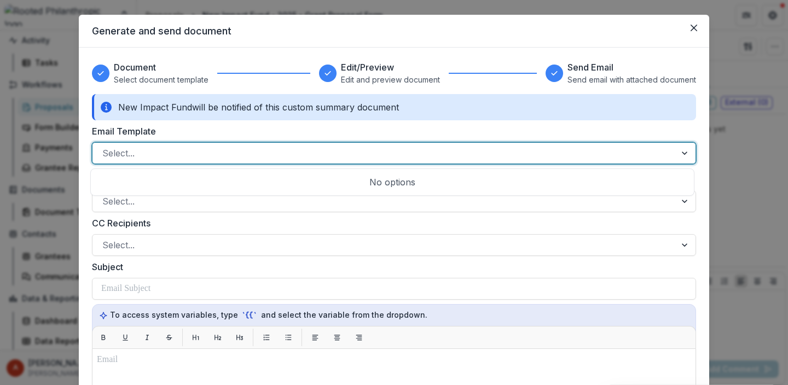
click at [190, 160] on div at bounding box center [384, 153] width 564 height 15
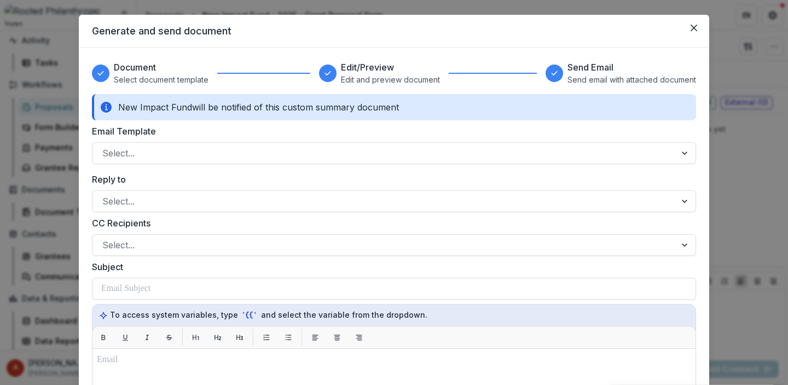
click at [18, 239] on div "Generate and send document Document Select document template Edit/Preview Edit …" at bounding box center [394, 192] width 788 height 385
click at [41, 257] on div "Generate and send document Document Select document template Edit/Preview Edit …" at bounding box center [394, 192] width 788 height 385
click at [694, 28] on icon "Close" at bounding box center [694, 28] width 7 height 7
select select "********"
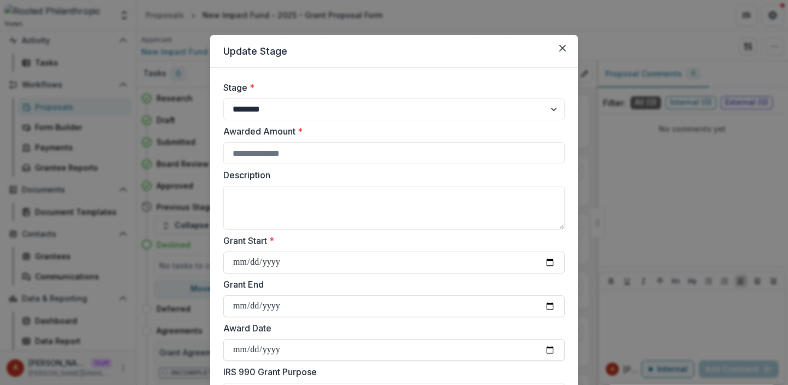
click at [135, 309] on div "**********" at bounding box center [394, 192] width 788 height 385
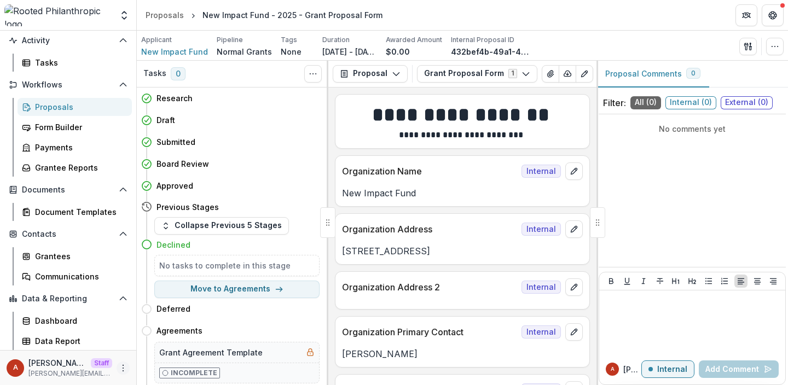
click at [122, 369] on icon "More" at bounding box center [123, 368] width 9 height 9
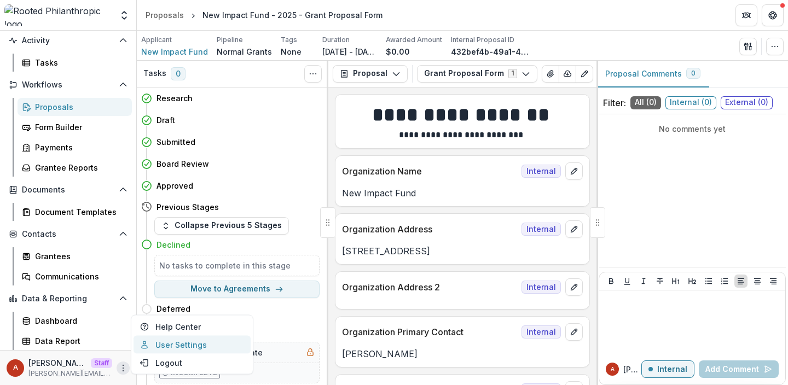
click at [169, 340] on link "User Settings" at bounding box center [192, 345] width 117 height 18
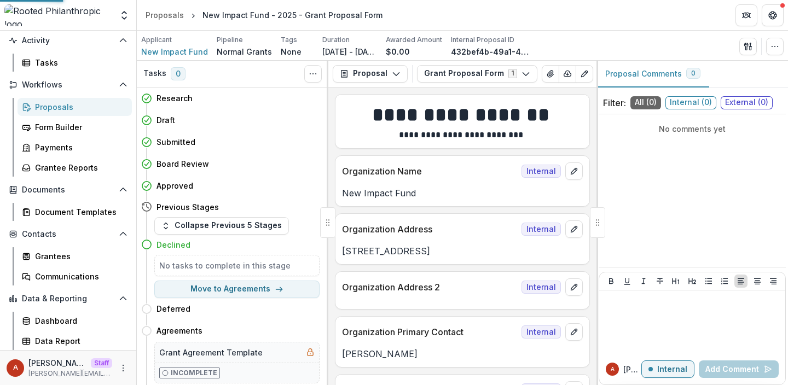
select select "**********"
select select "****"
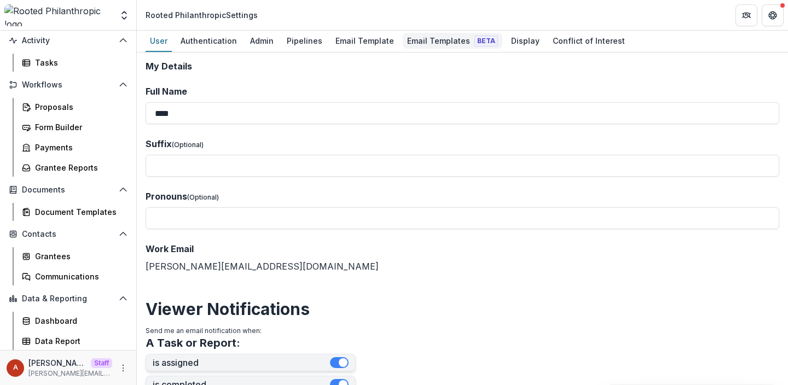
click at [423, 39] on div "Email Templates Beta" at bounding box center [453, 41] width 100 height 16
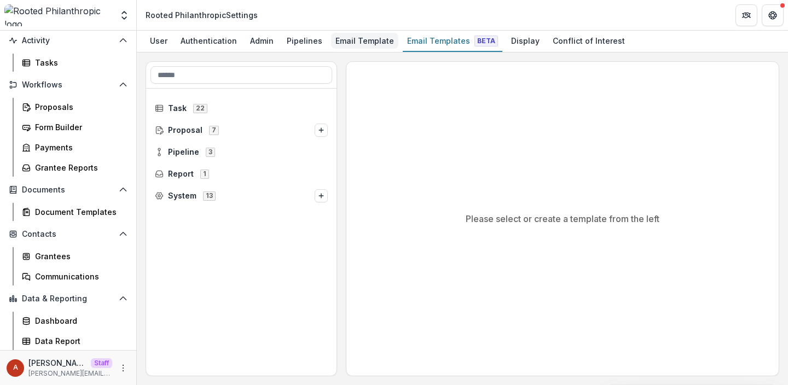
click at [341, 41] on div "Email Template" at bounding box center [364, 41] width 67 height 16
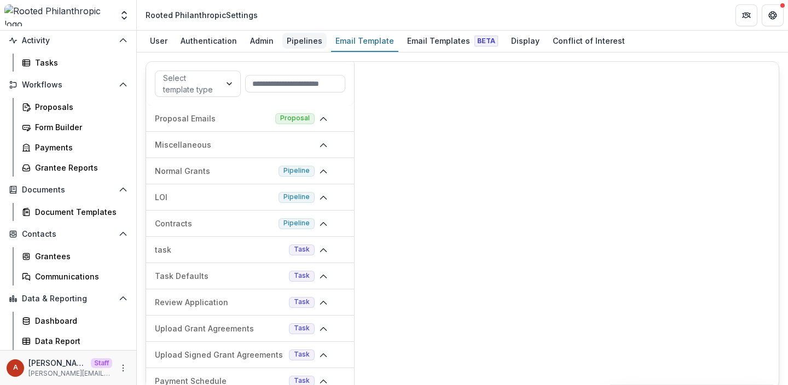
click at [286, 37] on div "Pipelines" at bounding box center [304, 41] width 44 height 16
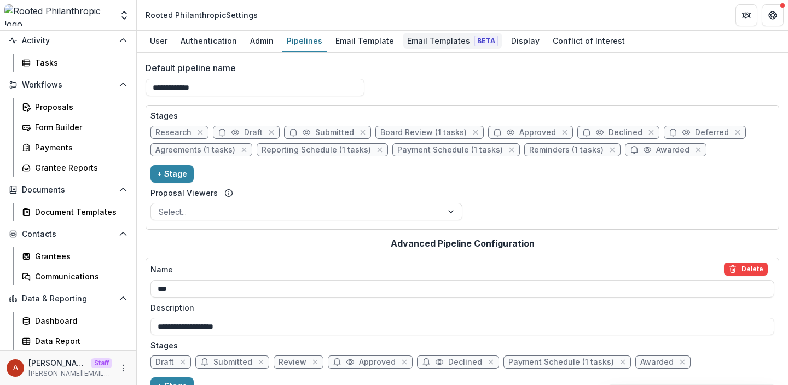
click at [413, 35] on div "Email Templates Beta" at bounding box center [453, 41] width 100 height 16
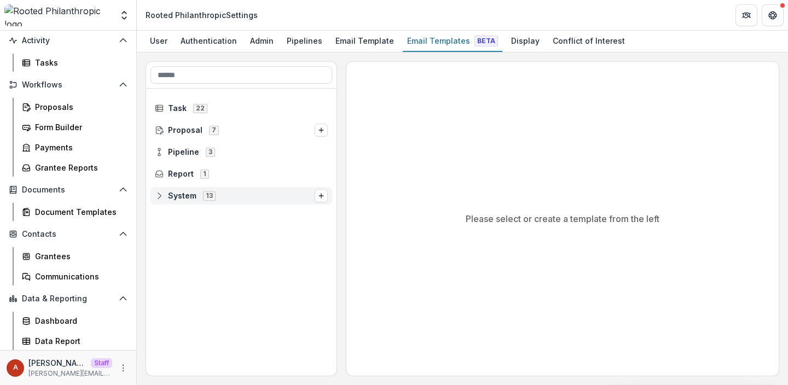
click at [209, 193] on span "13" at bounding box center [209, 196] width 13 height 9
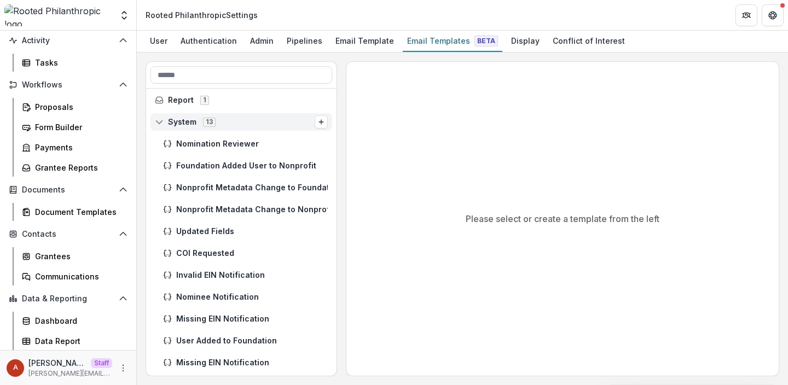
scroll to position [74, 0]
click at [224, 229] on span "Updated Fields" at bounding box center [252, 231] width 152 height 9
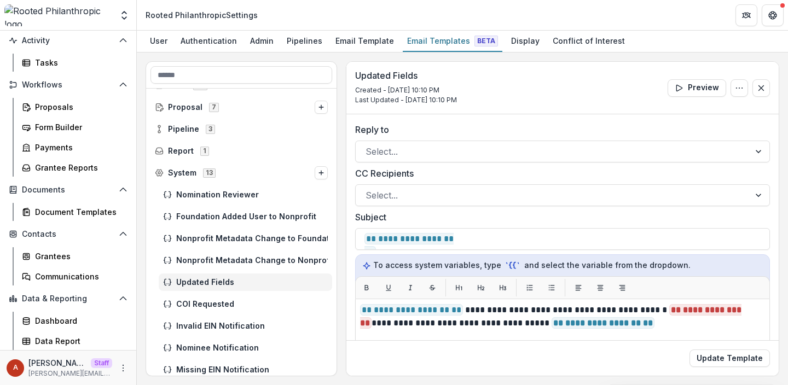
scroll to position [22, 0]
click at [180, 149] on span "Report" at bounding box center [181, 151] width 26 height 9
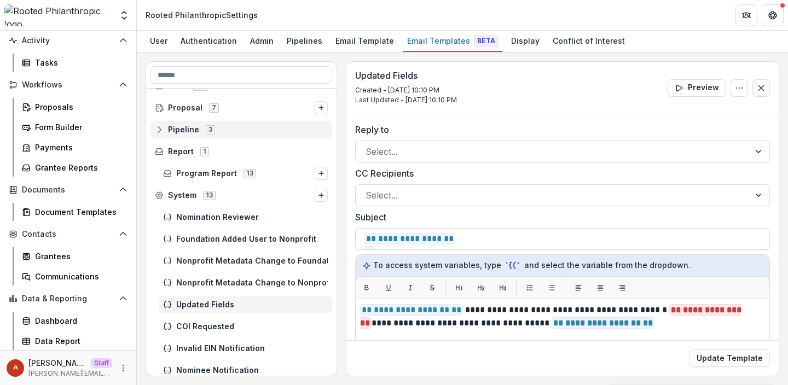
click at [178, 129] on span "Pipeline" at bounding box center [183, 129] width 31 height 9
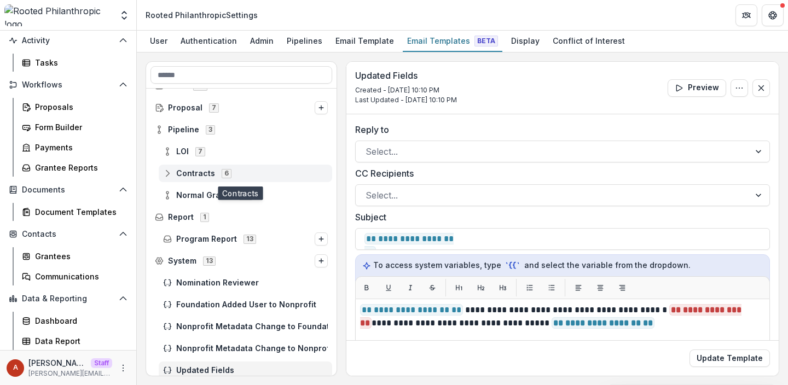
click at [194, 174] on span "Contracts" at bounding box center [195, 173] width 39 height 9
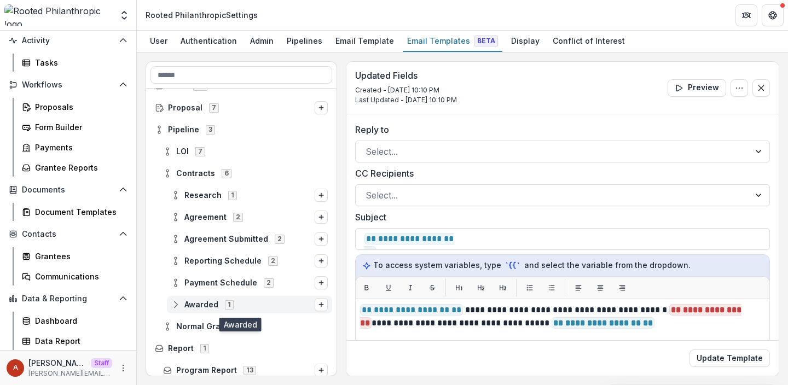
click at [197, 307] on span "Awarded" at bounding box center [201, 305] width 34 height 9
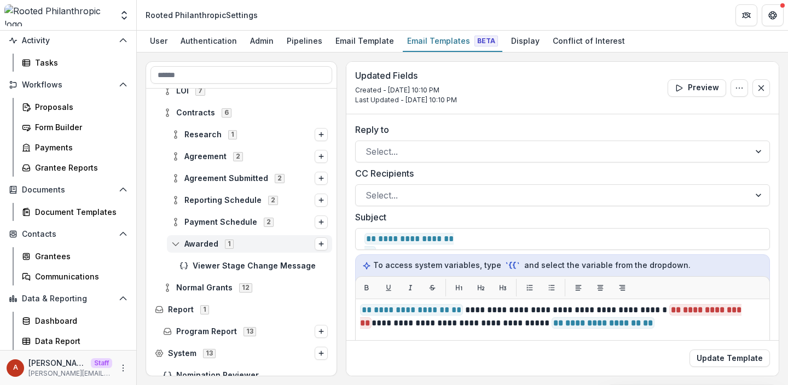
scroll to position [83, 0]
click at [204, 155] on span "Agreement" at bounding box center [205, 157] width 42 height 9
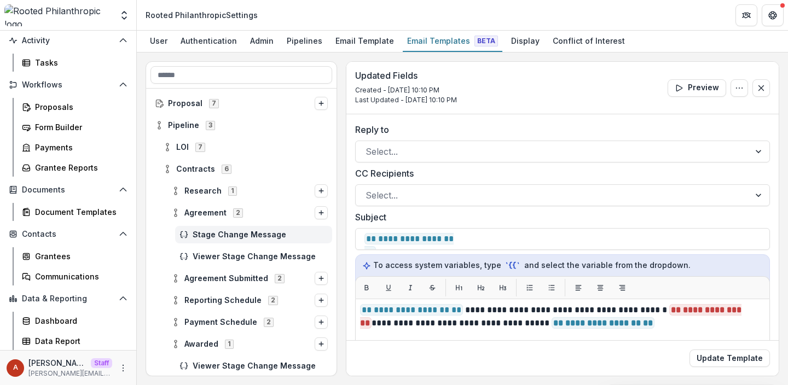
scroll to position [26, 0]
click at [178, 152] on span "LOI" at bounding box center [182, 147] width 13 height 9
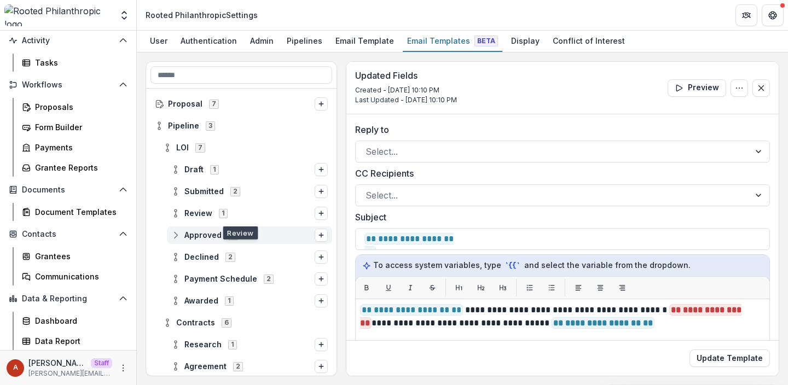
click at [200, 239] on span "Approved" at bounding box center [202, 235] width 37 height 9
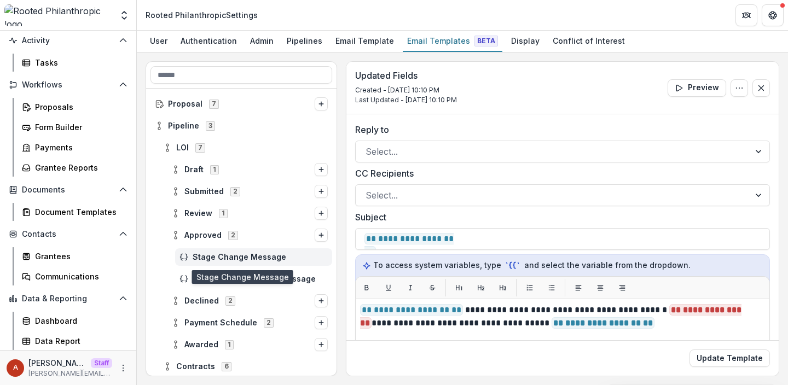
click at [219, 256] on span "Stage Change Message" at bounding box center [260, 257] width 135 height 9
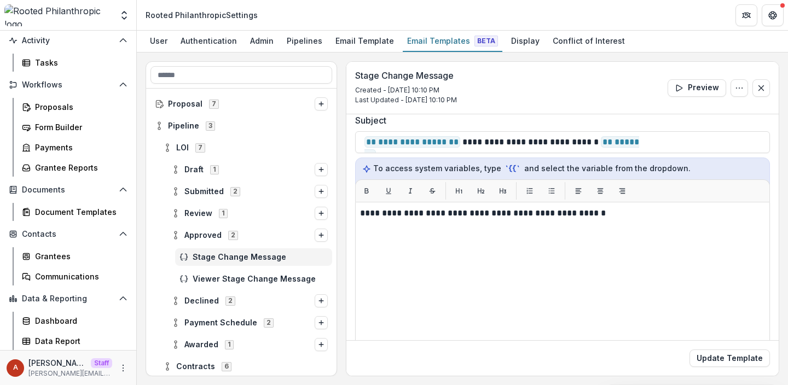
scroll to position [112, 0]
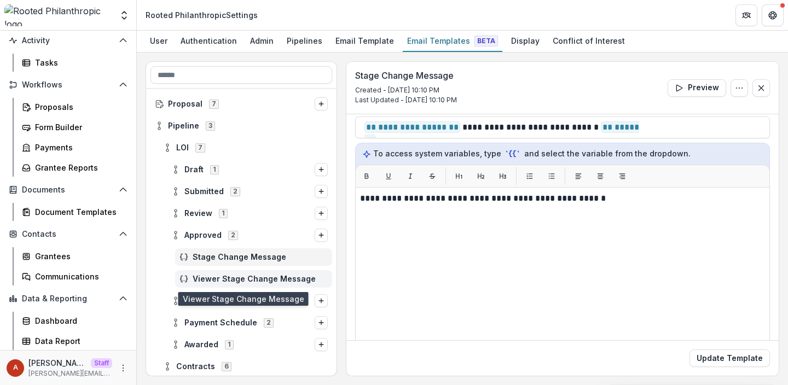
click at [242, 282] on span "Viewer Stage Change Message" at bounding box center [260, 279] width 135 height 9
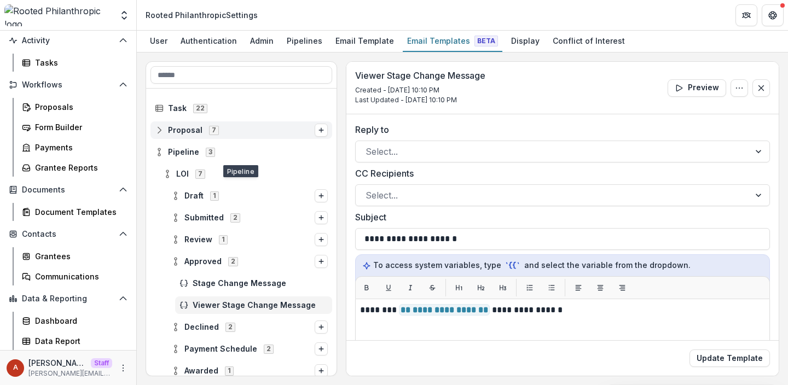
click at [181, 126] on span "Proposal" at bounding box center [185, 130] width 34 height 9
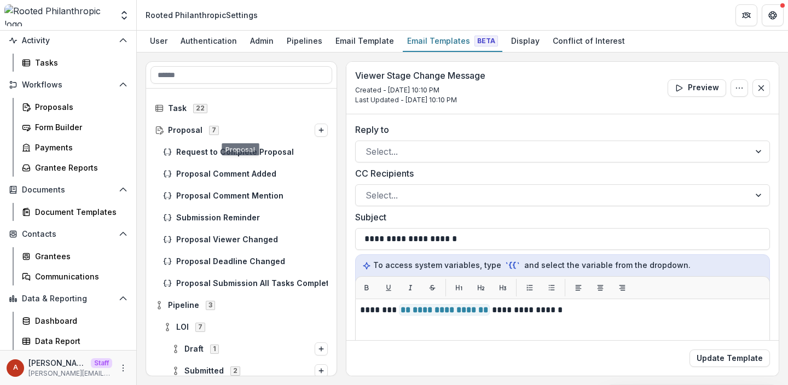
click at [178, 120] on div "Proposal 7" at bounding box center [241, 130] width 190 height 22
click at [178, 126] on span "Proposal" at bounding box center [185, 130] width 34 height 9
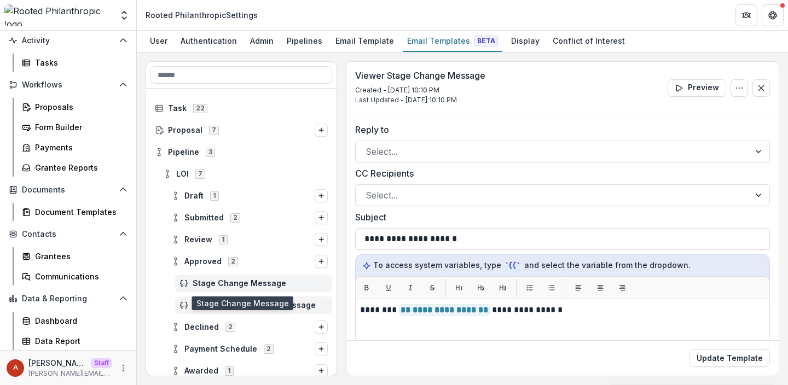
click at [229, 286] on span "Stage Change Message" at bounding box center [260, 283] width 135 height 9
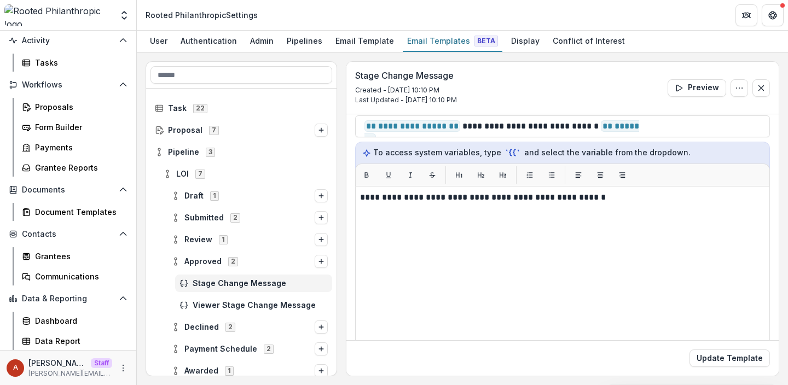
scroll to position [240, 0]
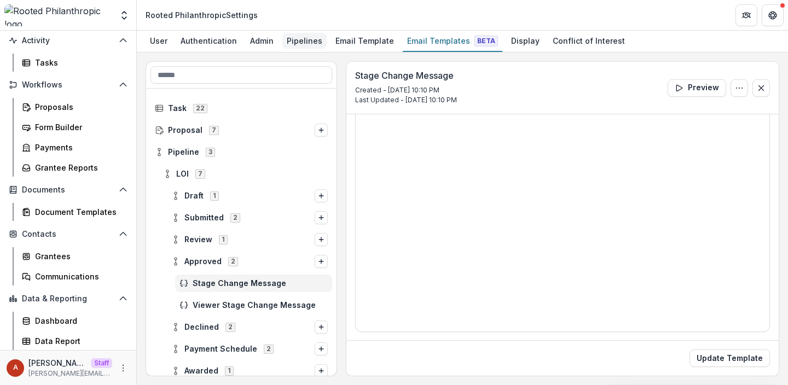
click at [294, 48] on div "Pipelines" at bounding box center [304, 41] width 44 height 16
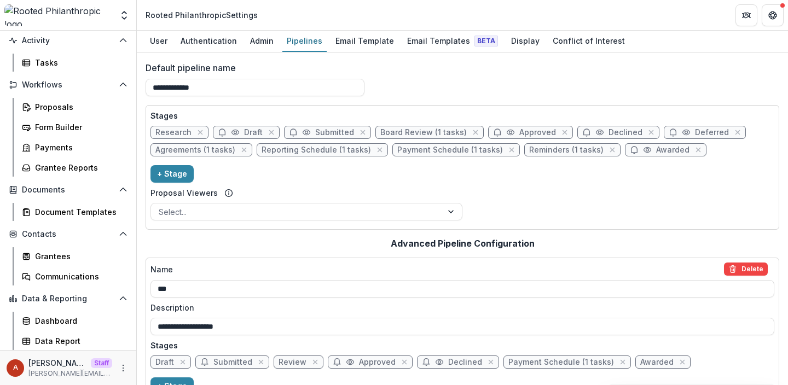
click at [519, 130] on span "Approved" at bounding box center [537, 132] width 37 height 9
select select "********"
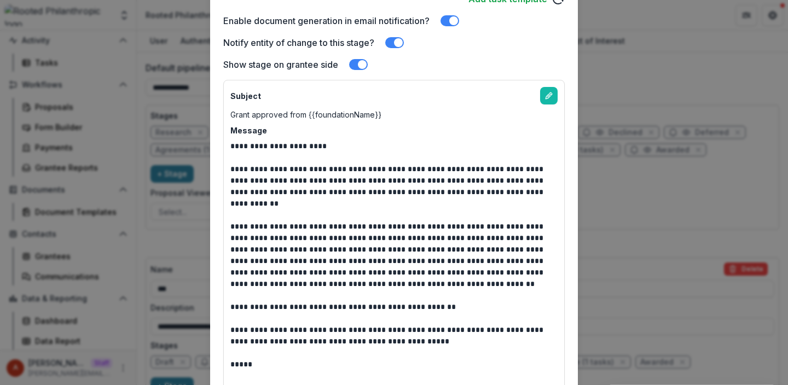
scroll to position [377, 0]
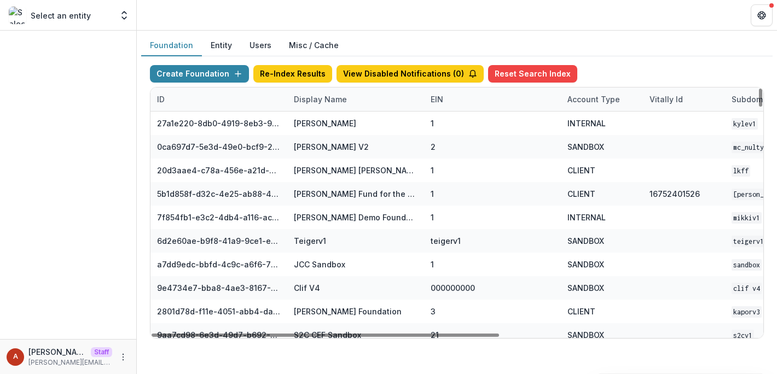
click at [308, 106] on div "Display Name" at bounding box center [355, 100] width 137 height 24
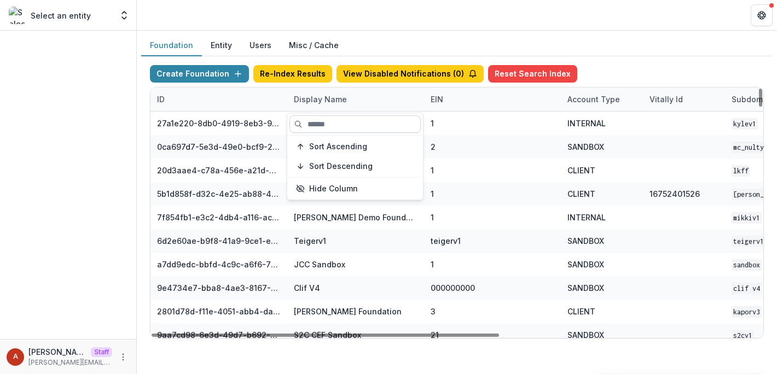
click at [311, 121] on input at bounding box center [355, 124] width 131 height 18
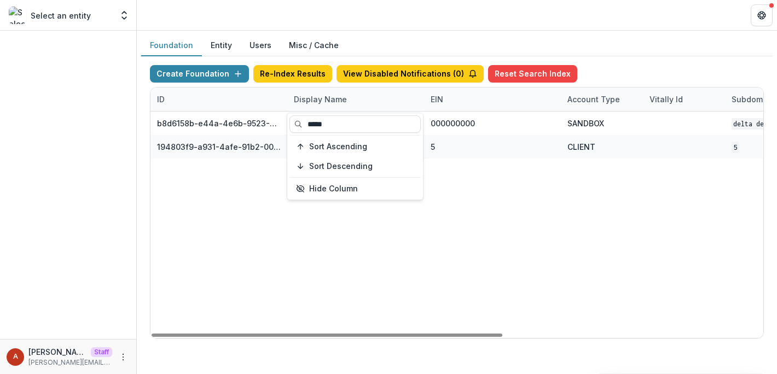
type input "*****"
click at [522, 192] on div "b8d6158b-e44a-4e6b-9523-731bbbd4a617 Delta Dental DEMO 000000000 SANDBOX Delta …" at bounding box center [684, 225] width 1067 height 227
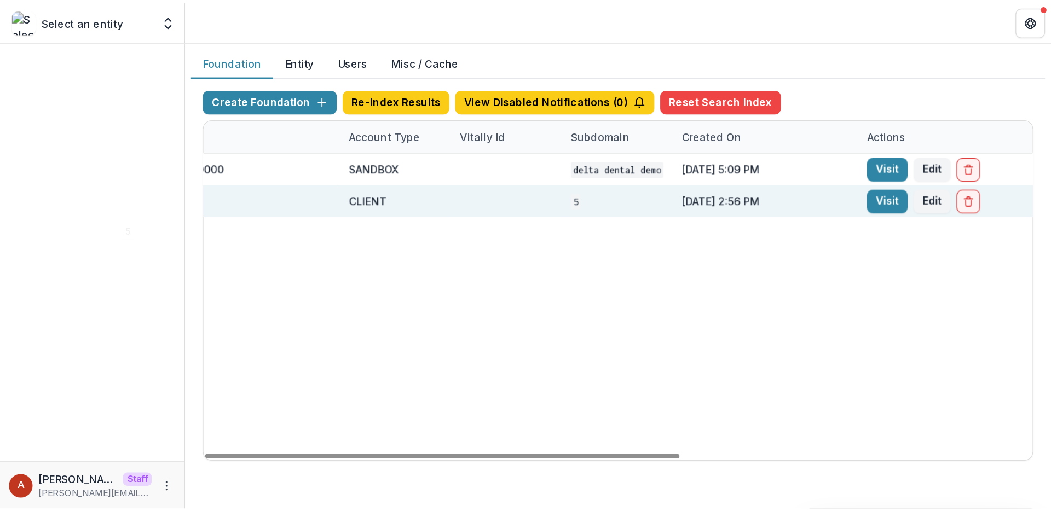
scroll to position [0, 454]
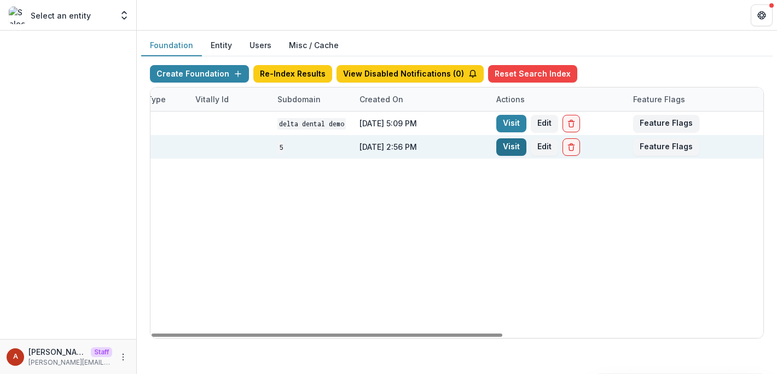
click at [504, 147] on link "Visit" at bounding box center [511, 147] width 30 height 18
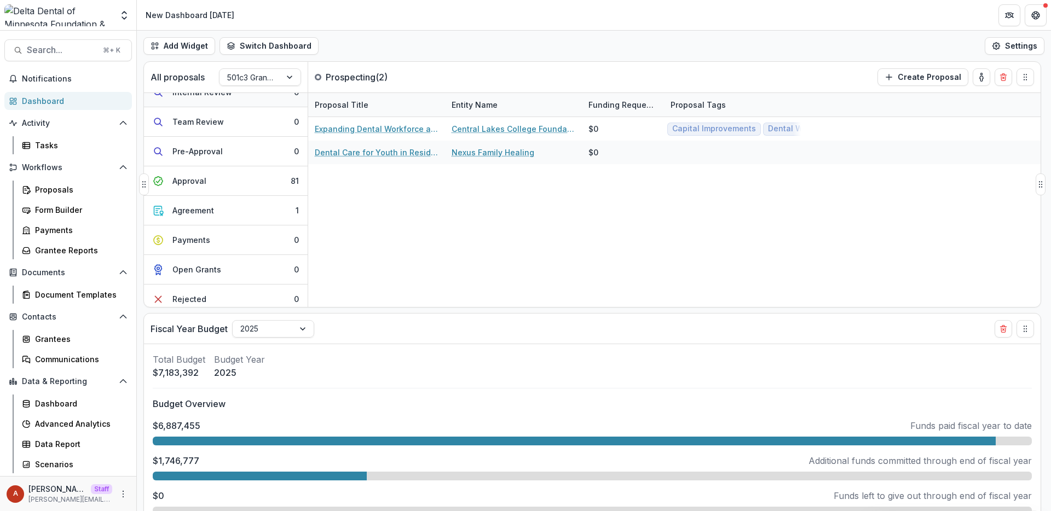
scroll to position [170, 0]
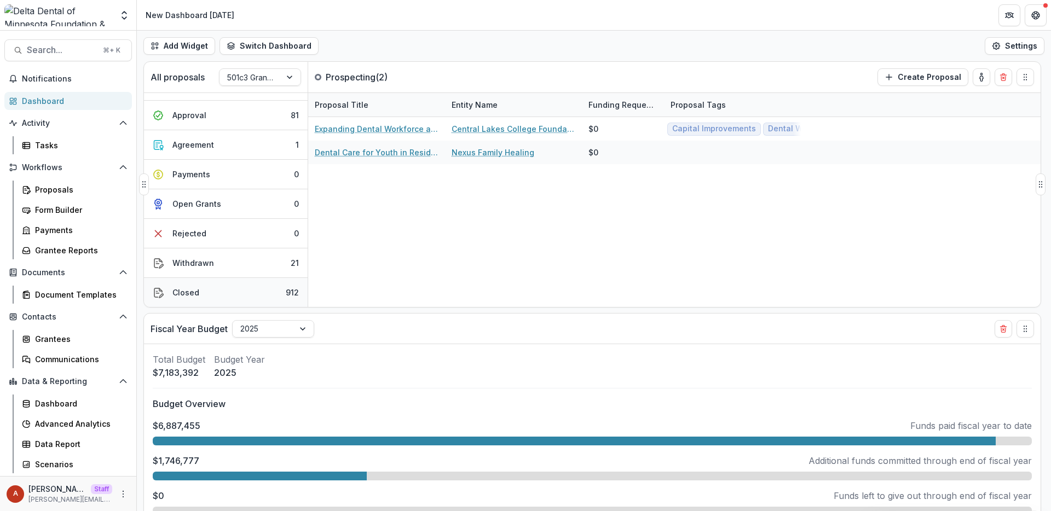
click at [242, 293] on button "Closed 912" at bounding box center [226, 292] width 164 height 29
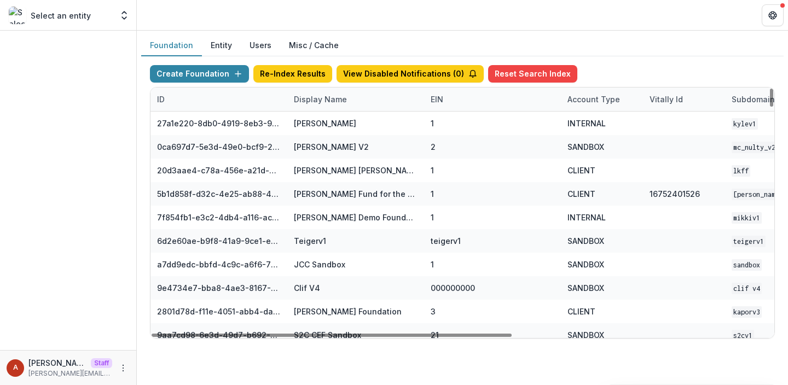
click at [317, 92] on div "Display Name" at bounding box center [355, 100] width 137 height 24
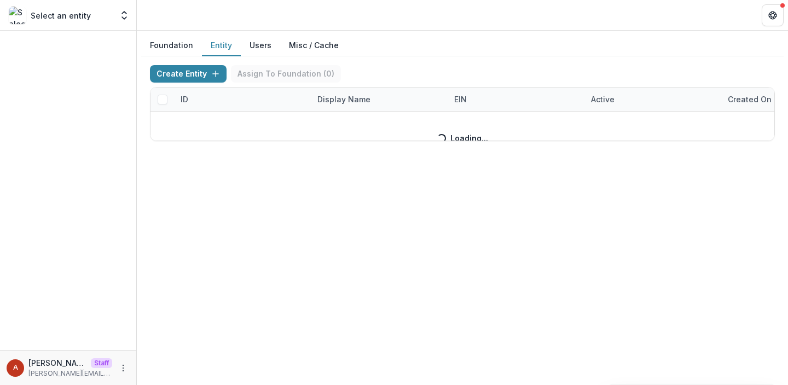
click at [216, 45] on button "Entity" at bounding box center [221, 45] width 39 height 21
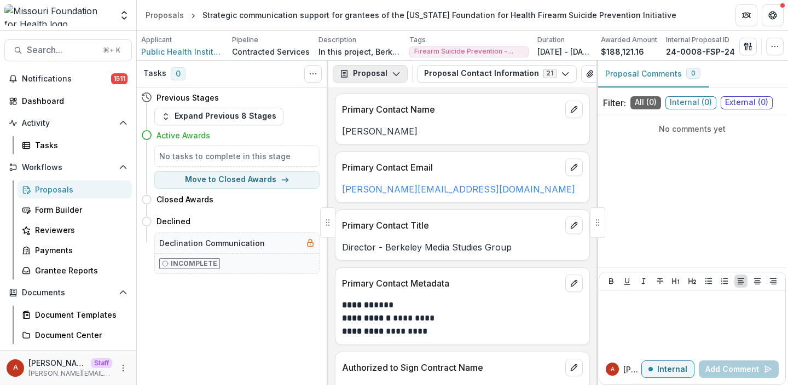
click at [353, 79] on button "Proposal" at bounding box center [370, 74] width 75 height 18
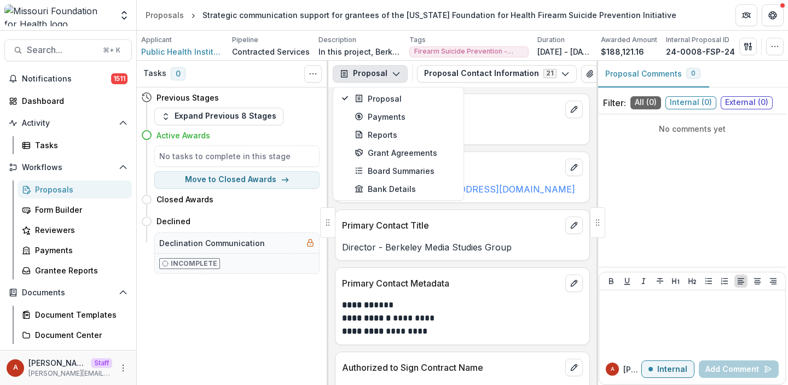
click at [329, 113] on div "**********" at bounding box center [462, 236] width 268 height 298
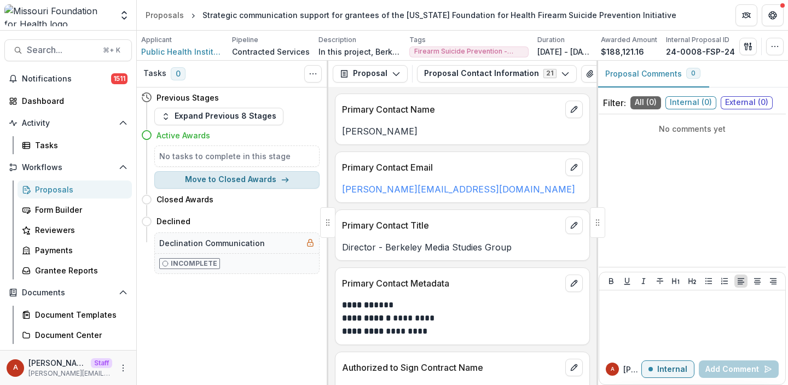
scroll to position [164, 0]
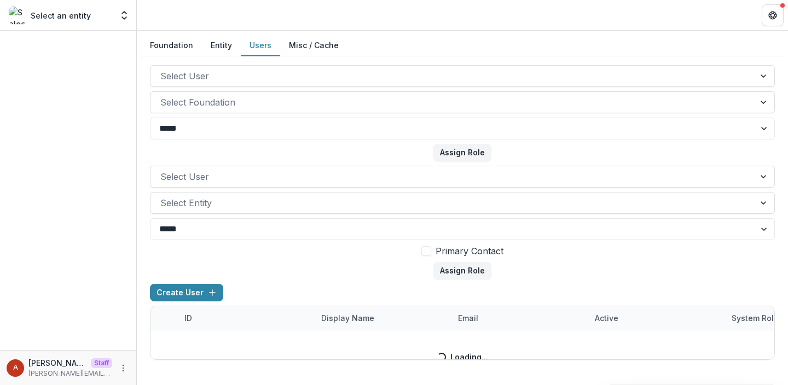
click at [249, 46] on button "Users" at bounding box center [260, 45] width 39 height 21
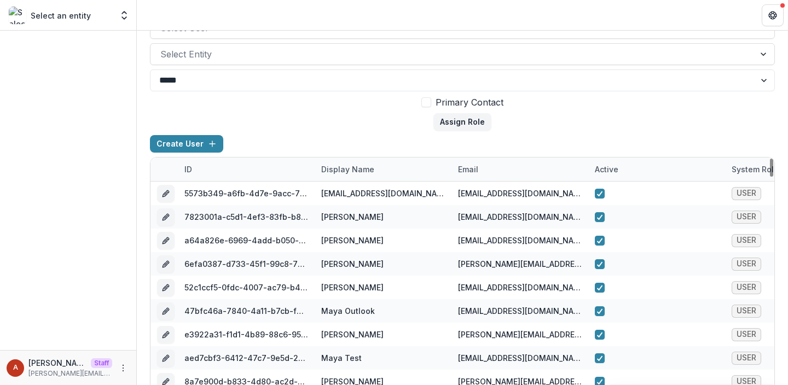
click at [346, 168] on div "Display Name" at bounding box center [348, 169] width 66 height 11
click at [350, 196] on input at bounding box center [382, 195] width 131 height 18
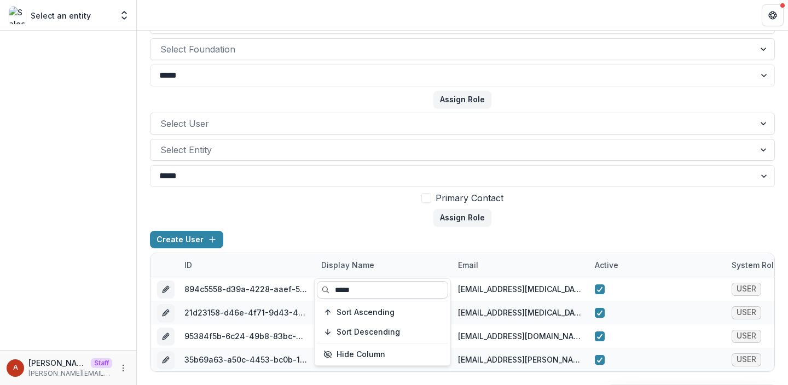
scroll to position [53, 0]
type input "*****"
click at [351, 218] on form "Select User Select Entity ***** **** Primary Contact Assign Role" at bounding box center [462, 170] width 625 height 114
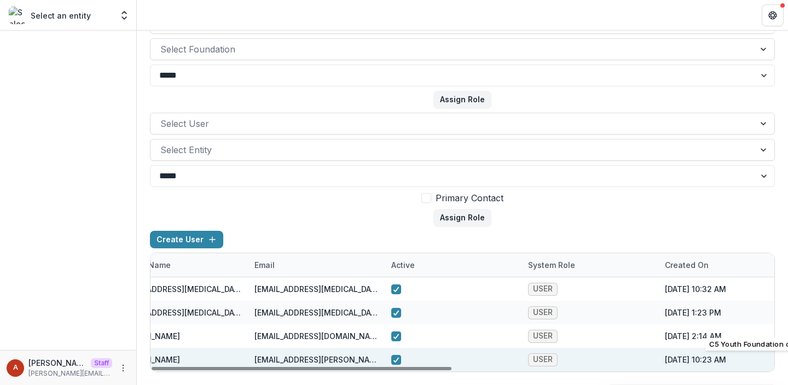
scroll to position [0, 0]
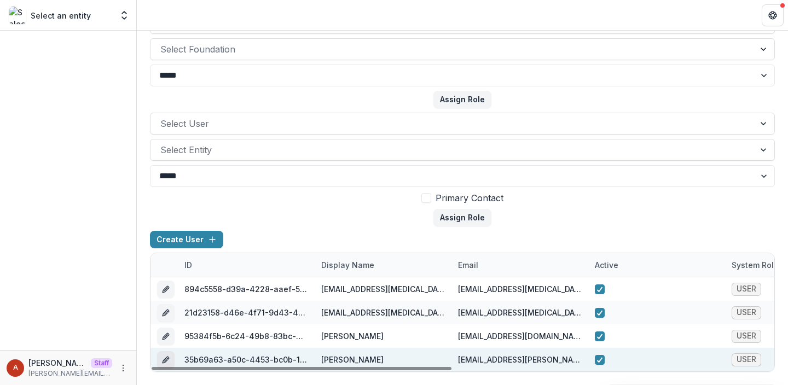
click at [166, 356] on icon "edit" at bounding box center [165, 360] width 9 height 9
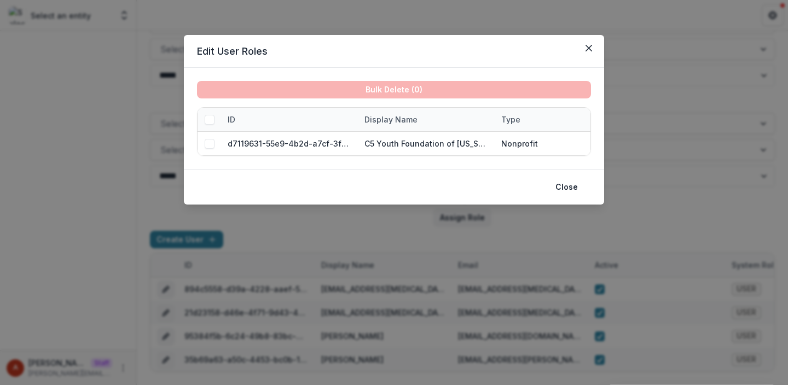
click at [7, 254] on div "Edit User Roles Bulk Delete ( 0 ) ID Display Name Type d7119631-55e9-4b2d-a7cf-…" at bounding box center [394, 192] width 788 height 385
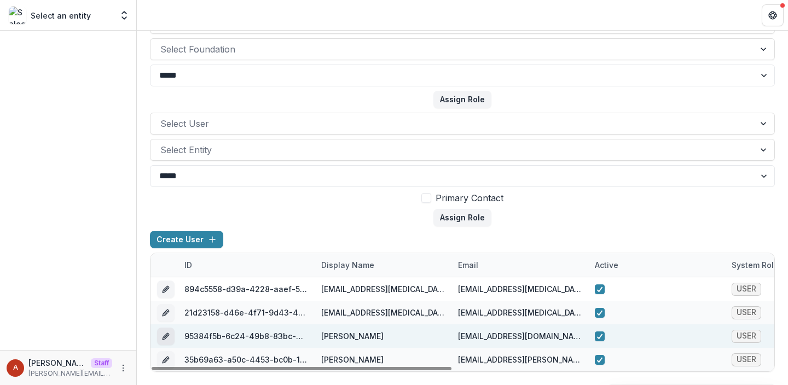
click at [164, 337] on icon "edit" at bounding box center [165, 336] width 9 height 9
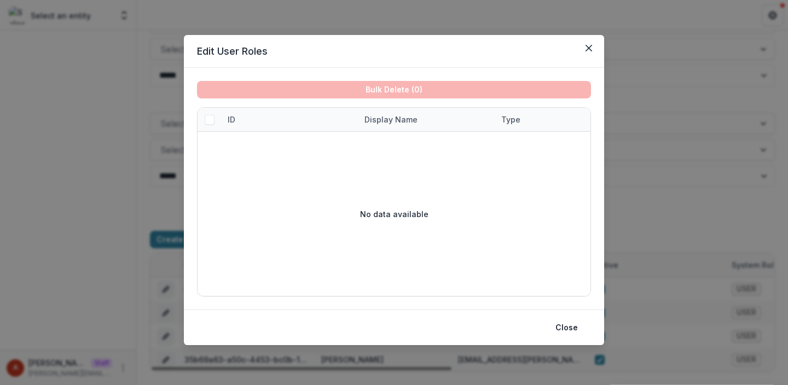
click at [84, 282] on div "Edit User Roles Bulk Delete ( 0 ) ID Display Name Type No data available Close" at bounding box center [394, 192] width 788 height 385
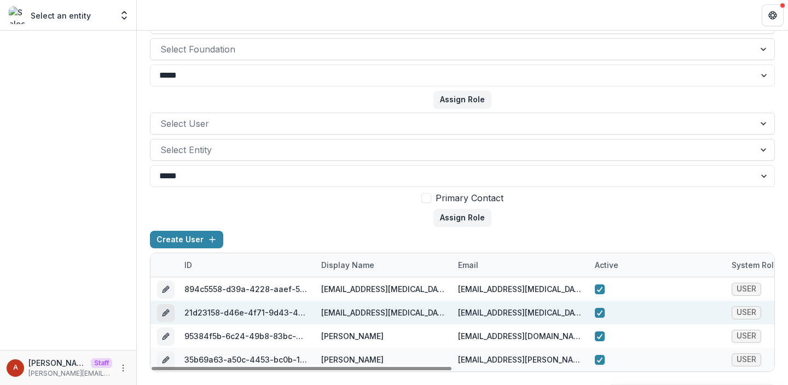
click at [168, 314] on icon "edit" at bounding box center [165, 313] width 9 height 9
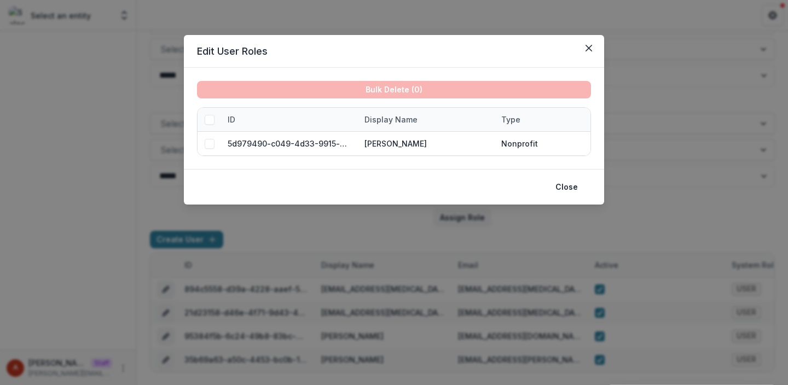
click at [149, 274] on div "Edit User Roles Bulk Delete ( 0 ) ID Display Name Type 5d979490-c049-4d33-9915-…" at bounding box center [394, 192] width 788 height 385
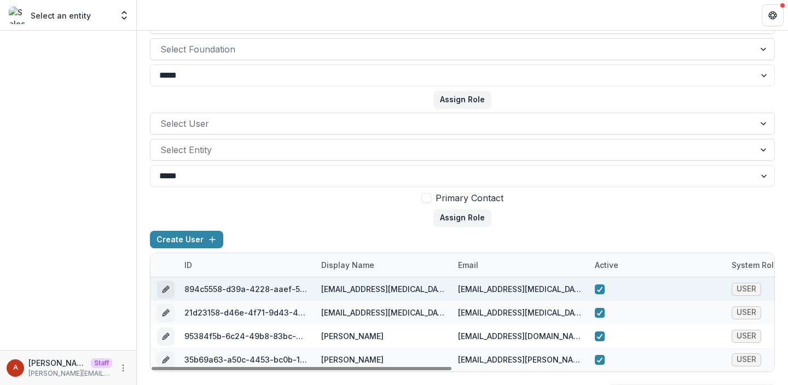
click at [157, 291] on button "edit" at bounding box center [166, 290] width 18 height 18
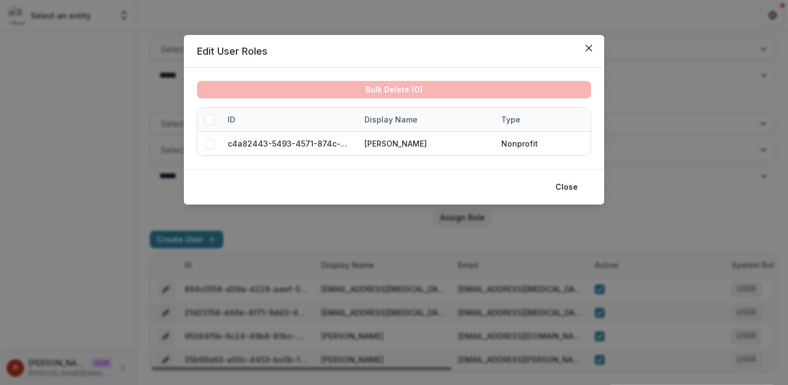
click at [97, 267] on div "Edit User Roles Bulk Delete ( 0 ) ID Display Name Type c4a82443-5493-4571-874c-…" at bounding box center [394, 192] width 788 height 385
